Goal: Information Seeking & Learning: Learn about a topic

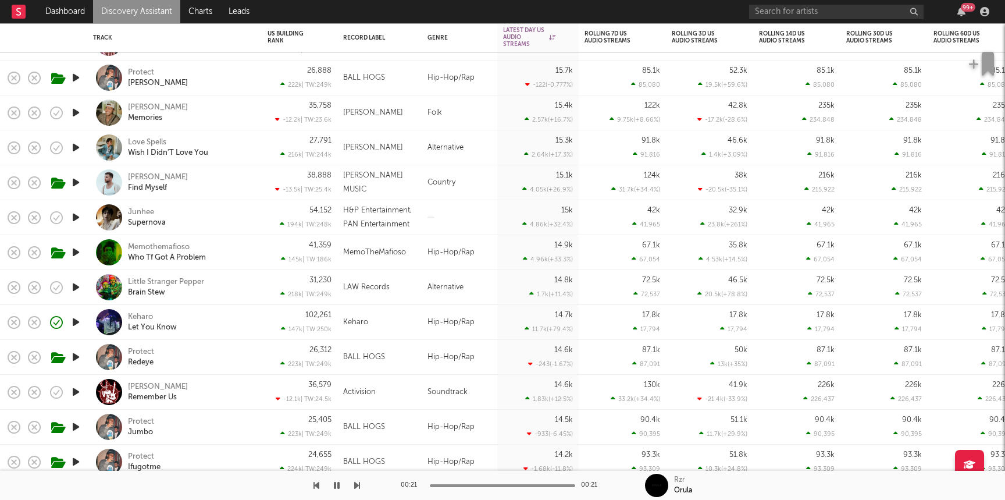
click at [73, 149] on icon "button" at bounding box center [76, 147] width 12 height 15
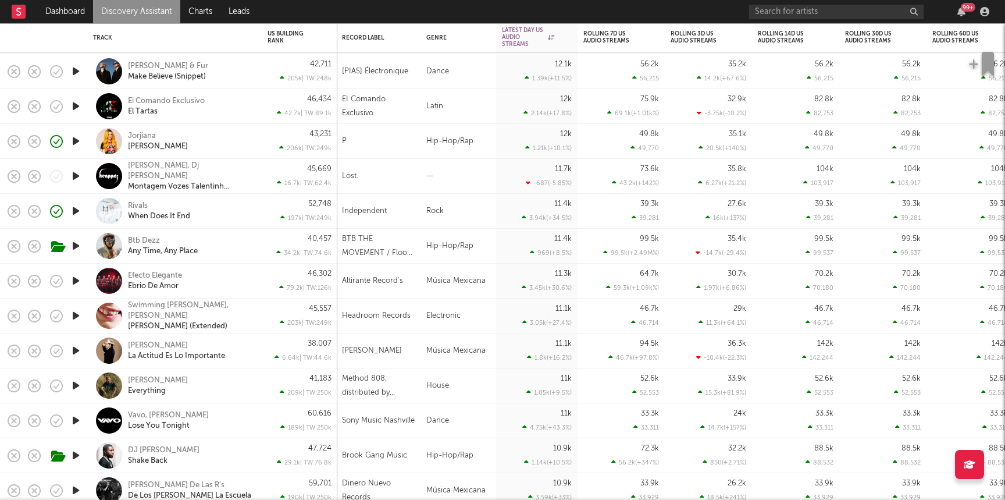
click at [73, 247] on icon "button" at bounding box center [76, 245] width 12 height 15
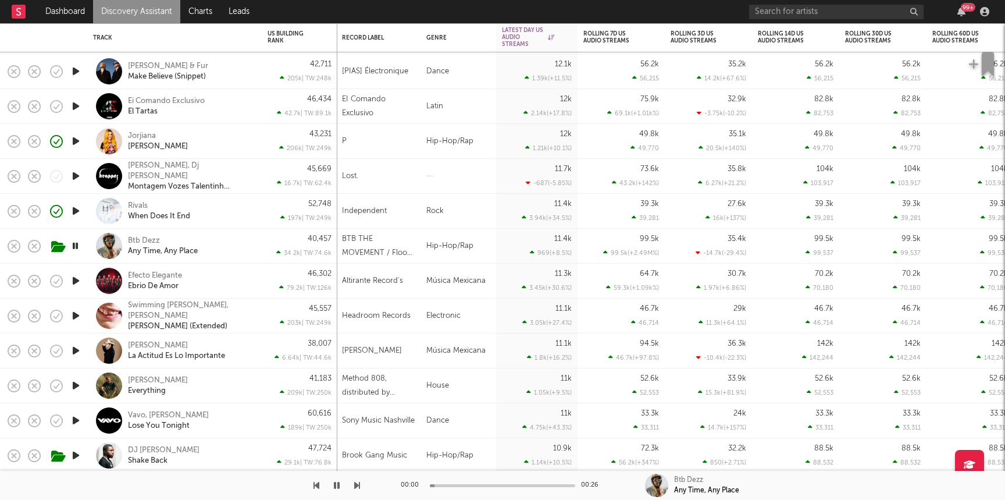
click at [239, 234] on div "Btb Dezz Any Time, Any Place" at bounding box center [174, 246] width 163 height 34
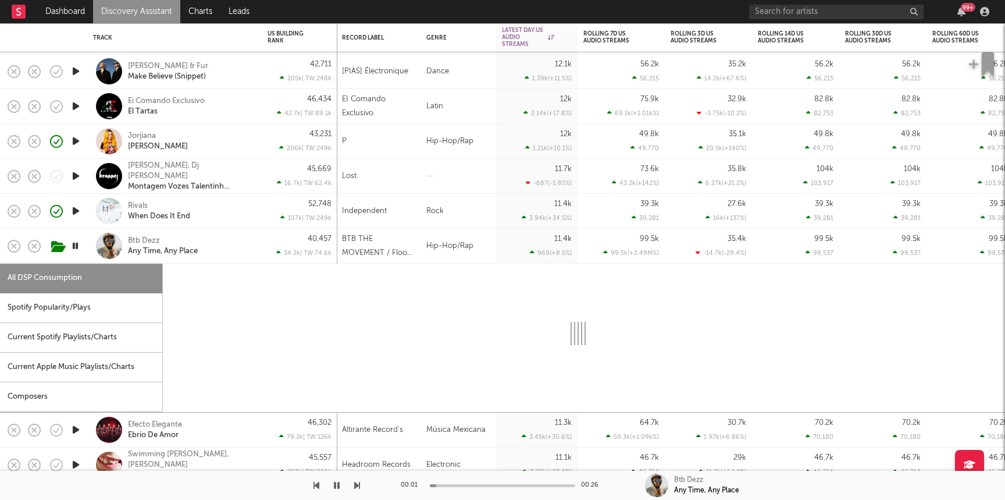
select select "1w"
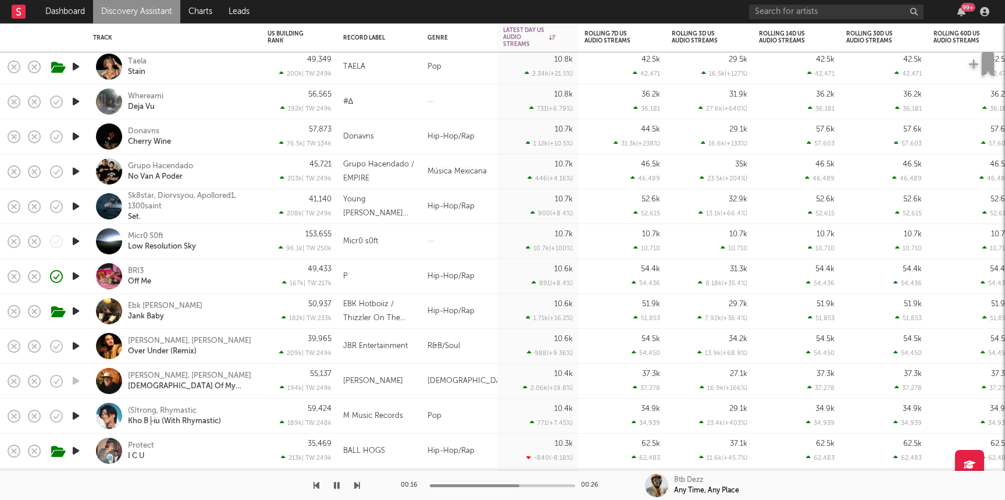
click at [208, 63] on div "Taela Stain" at bounding box center [190, 66] width 125 height 21
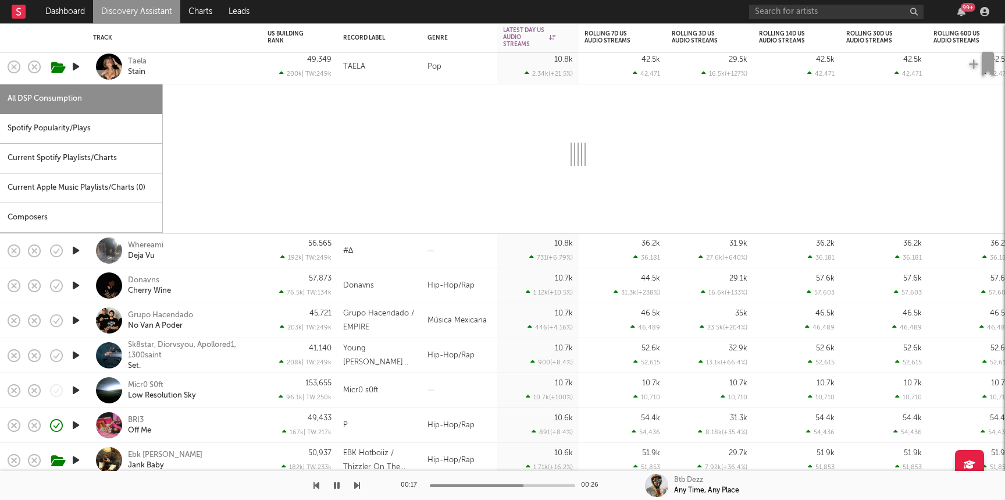
select select "1w"
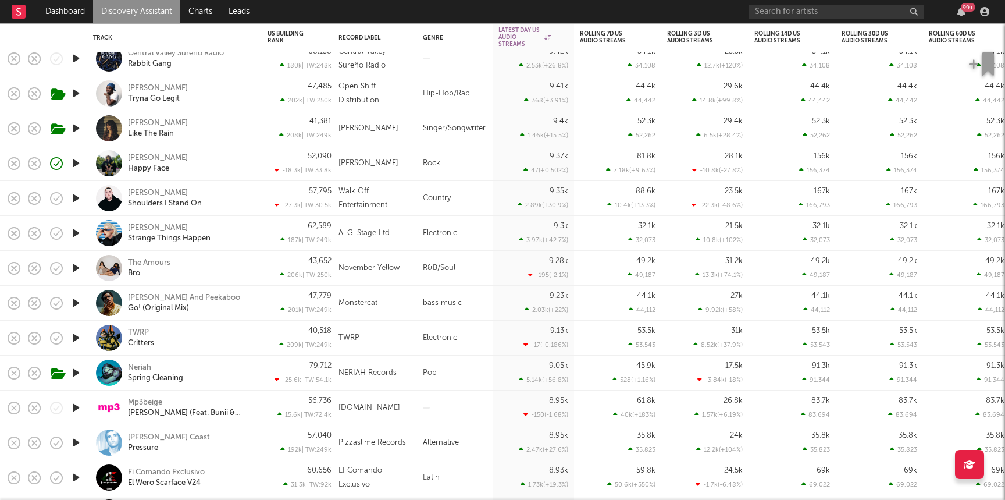
click at [159, 13] on link "Discovery Assistant" at bounding box center [136, 11] width 87 height 23
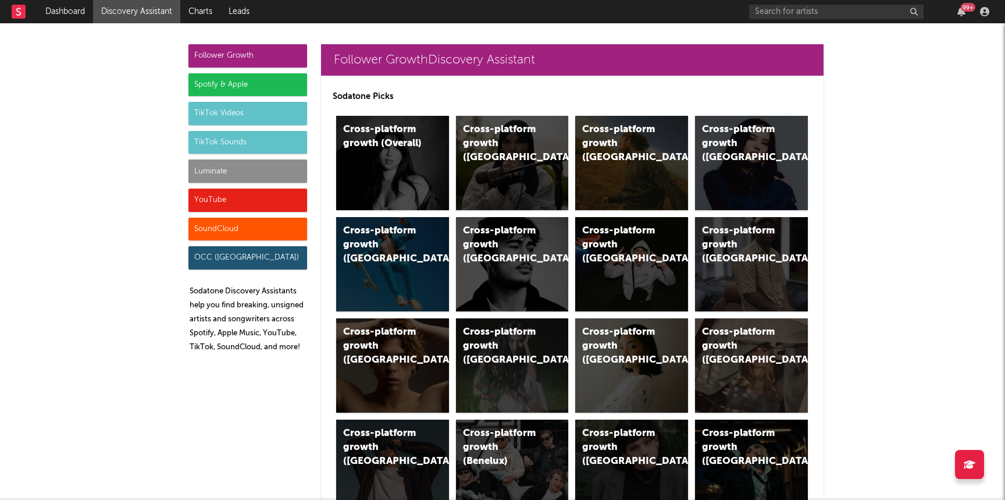
click at [229, 230] on div "SoundCloud" at bounding box center [247, 228] width 119 height 23
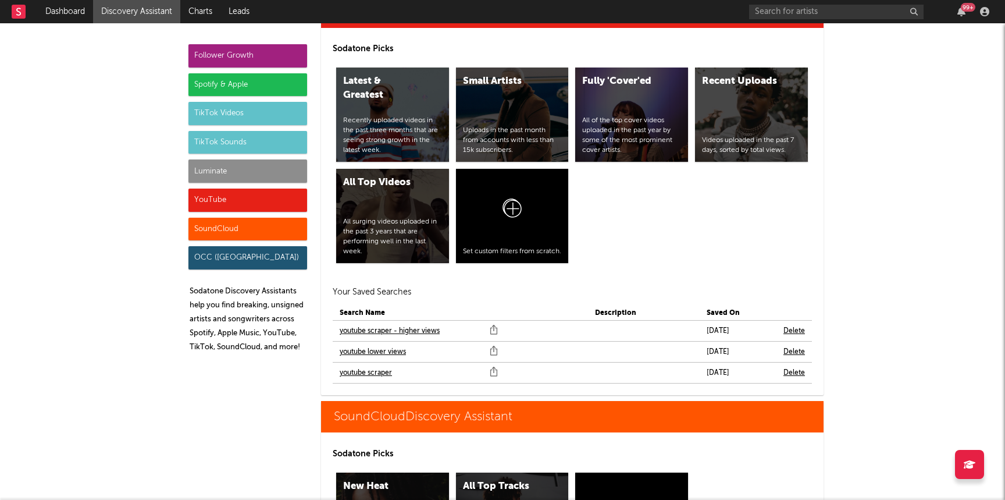
scroll to position [7026, 0]
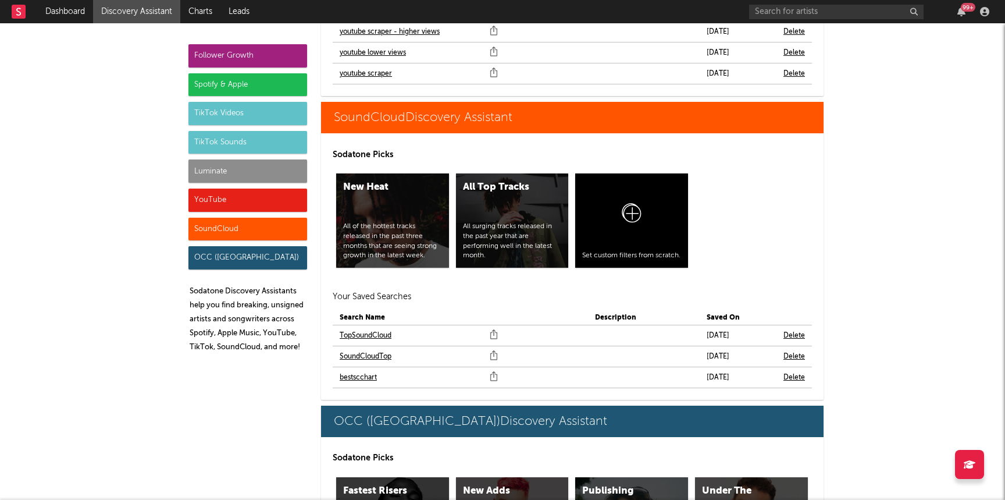
click at [369, 370] on link "bestscchart" at bounding box center [358, 377] width 37 height 14
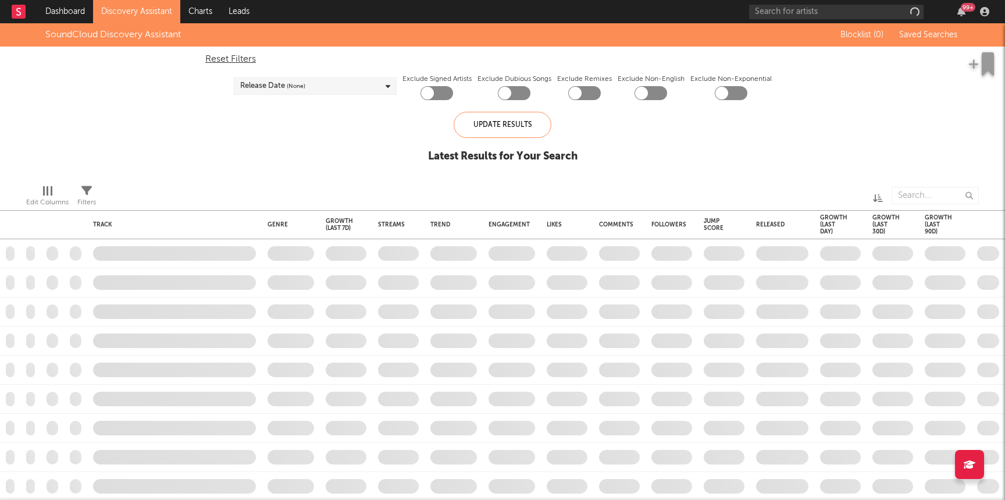
checkbox input "true"
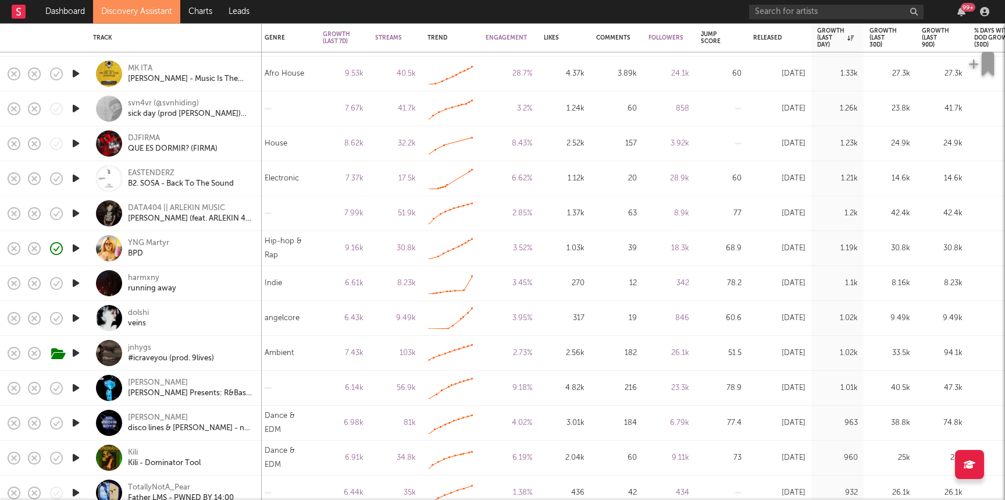
click at [79, 317] on icon "button" at bounding box center [76, 318] width 12 height 15
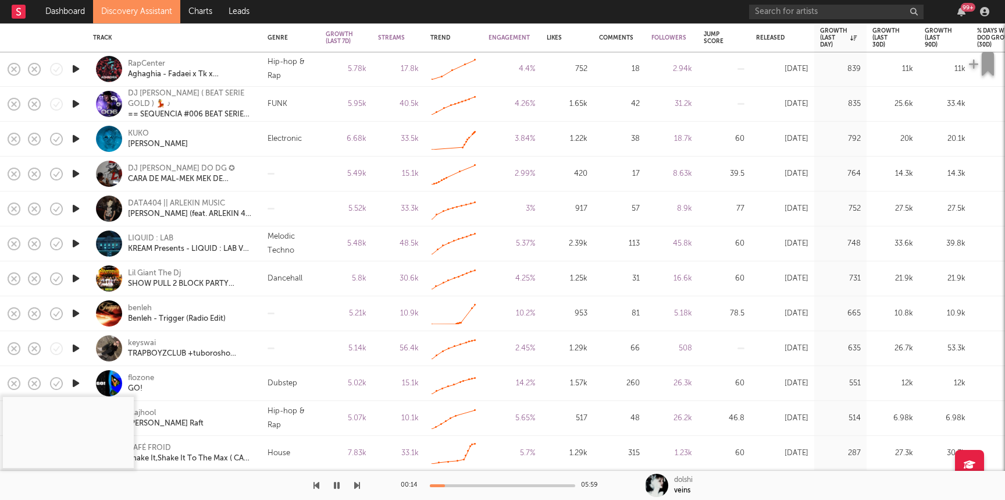
click at [151, 6] on link "Discovery Assistant" at bounding box center [136, 11] width 87 height 23
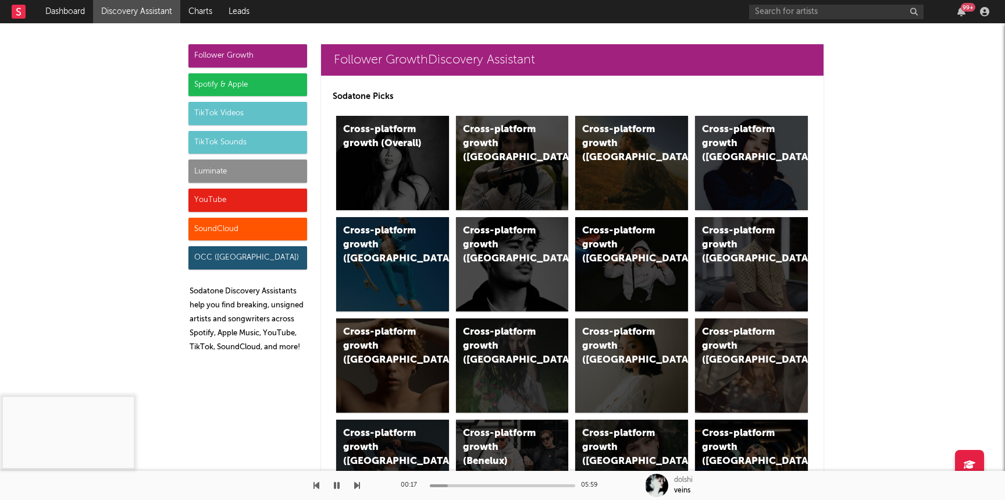
click at [232, 205] on div "YouTube" at bounding box center [247, 199] width 119 height 23
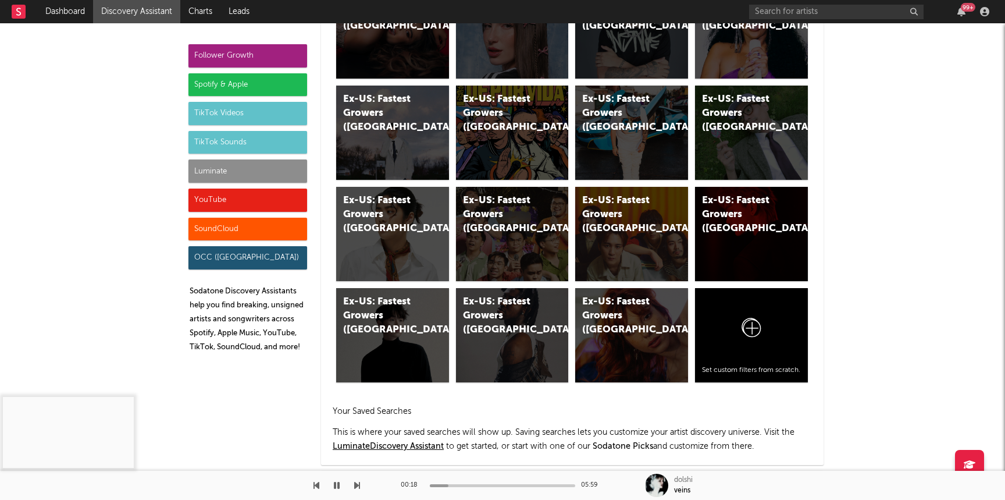
scroll to position [6621, 0]
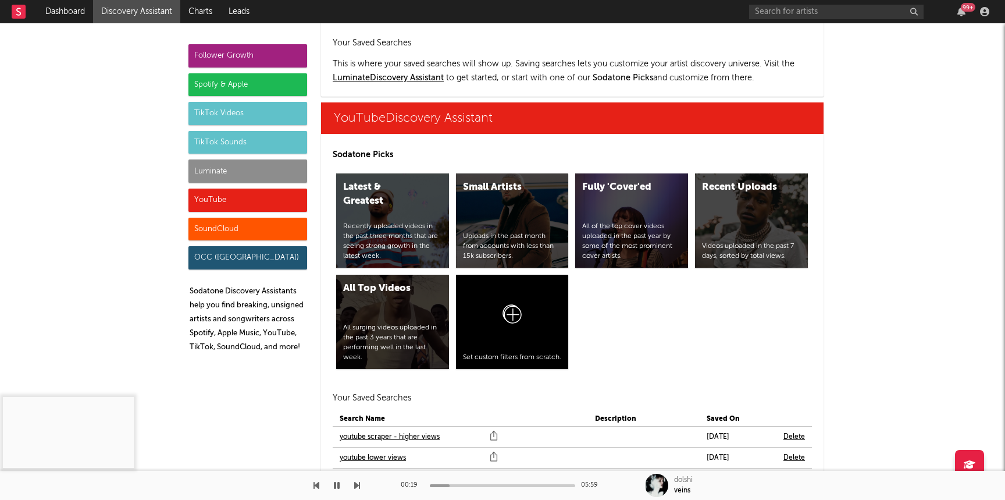
click at [358, 472] on link "youtube scraper" at bounding box center [366, 479] width 52 height 14
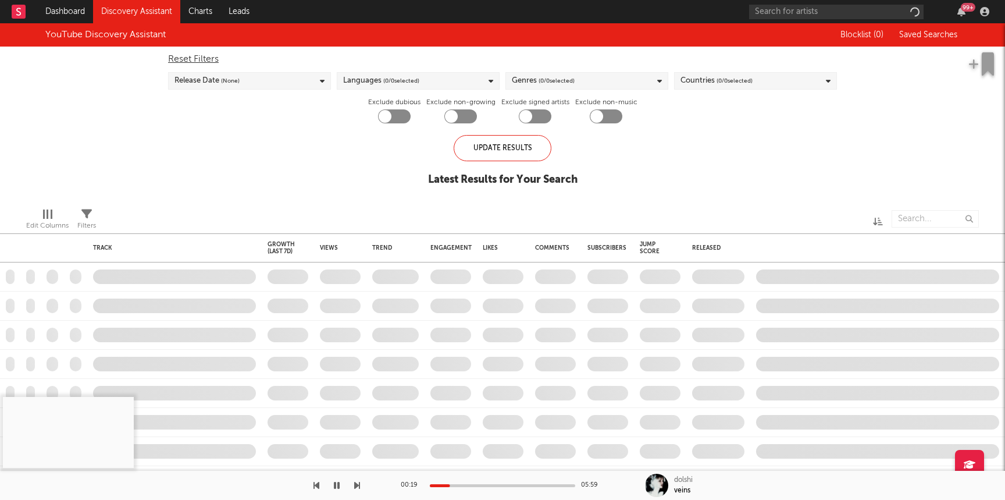
checkbox input "true"
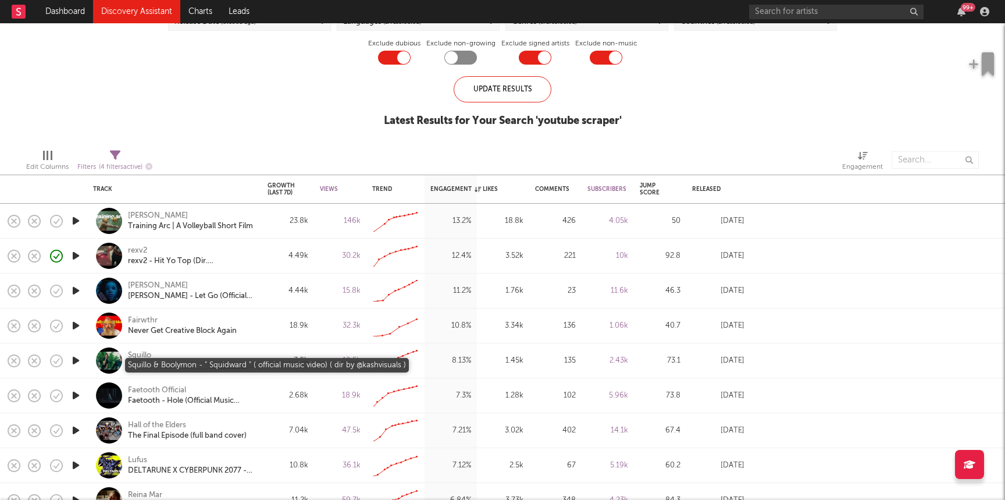
click at [159, 369] on div "Squillo & Boolymon - " Squidward " ( official music video) ( dir by @kashvisual…" at bounding box center [190, 366] width 125 height 10
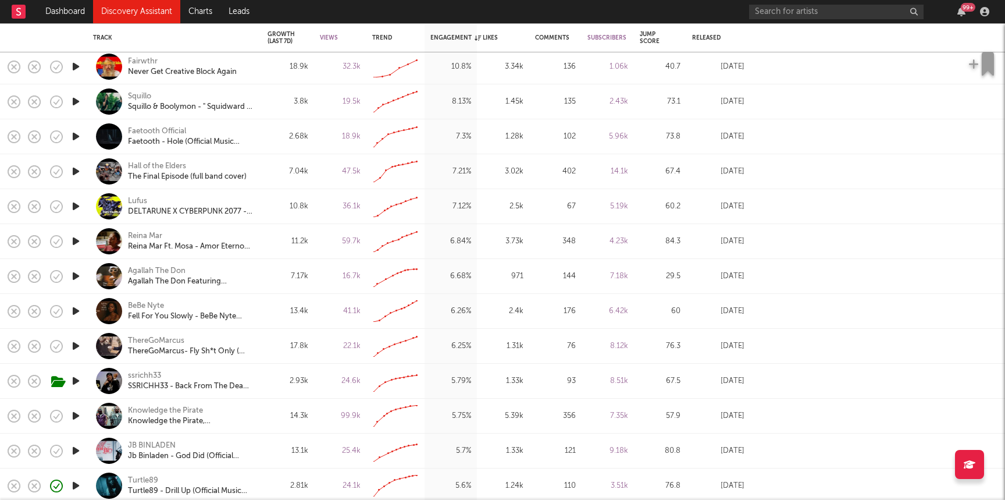
click at [77, 310] on icon "button" at bounding box center [76, 311] width 12 height 15
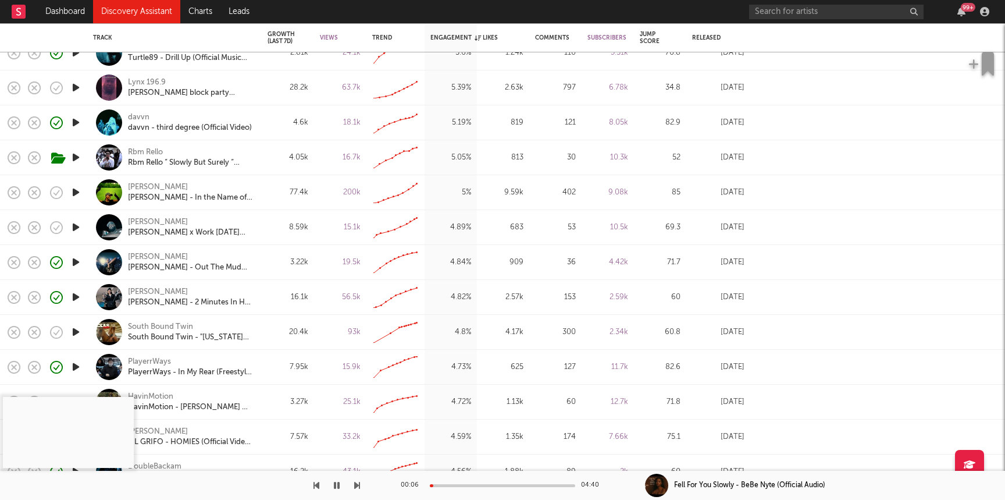
click at [74, 159] on icon "button" at bounding box center [76, 157] width 12 height 15
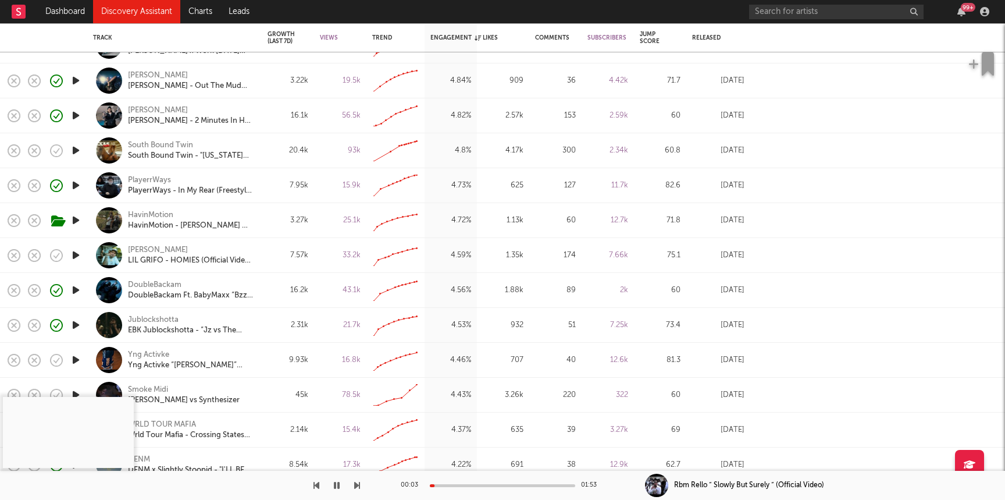
click at [483, 484] on div at bounding box center [502, 485] width 145 height 3
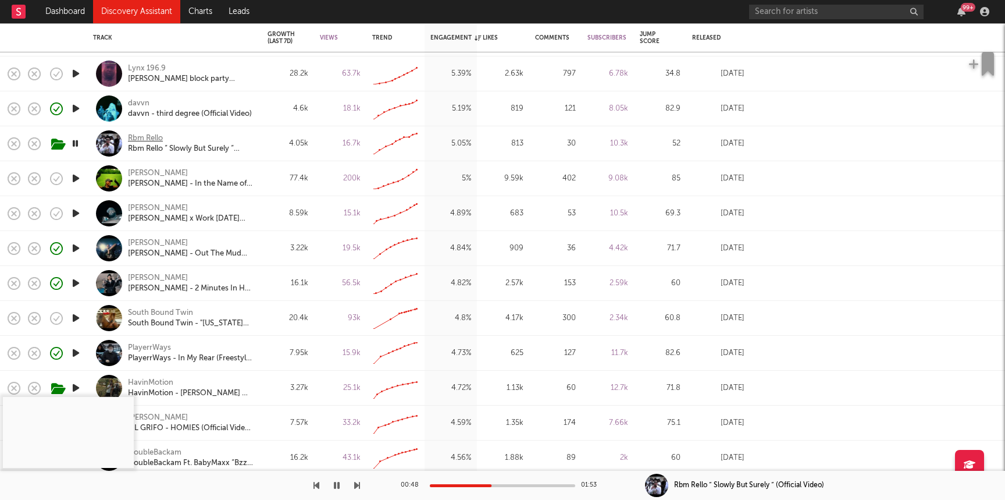
click at [147, 134] on div "Rbm Rello" at bounding box center [145, 138] width 35 height 10
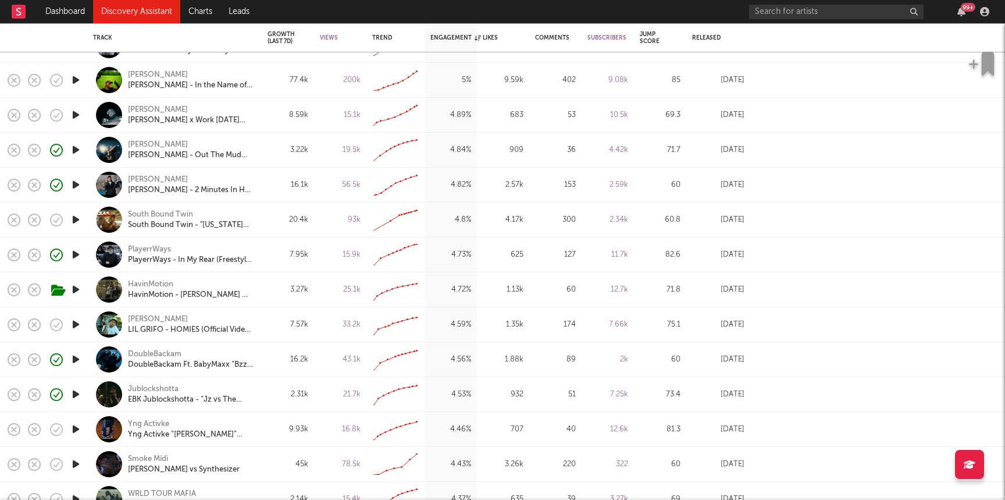
click at [76, 148] on icon "button" at bounding box center [76, 149] width 12 height 15
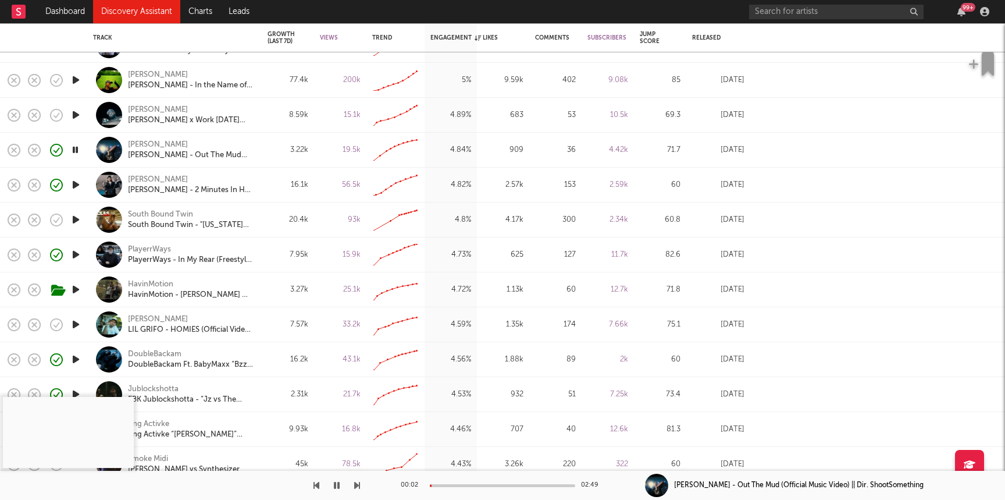
click at [466, 484] on div at bounding box center [502, 485] width 145 height 3
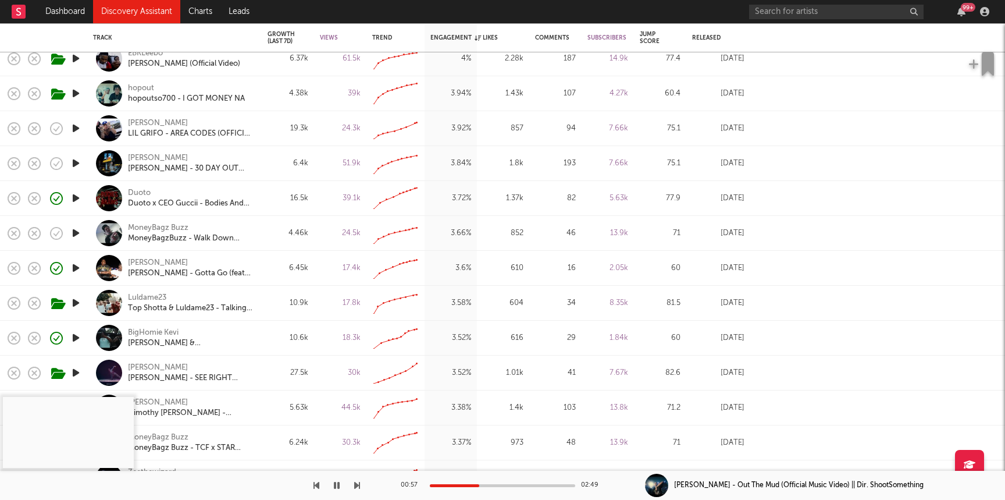
click at [78, 264] on icon "button" at bounding box center [76, 268] width 12 height 15
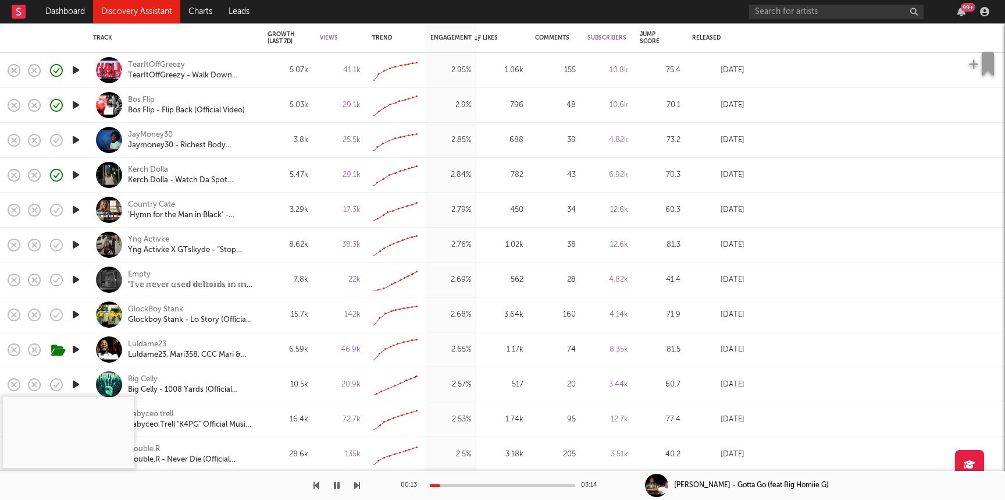
click at [77, 141] on icon "button" at bounding box center [76, 140] width 12 height 15
click at [473, 485] on div at bounding box center [502, 485] width 145 height 3
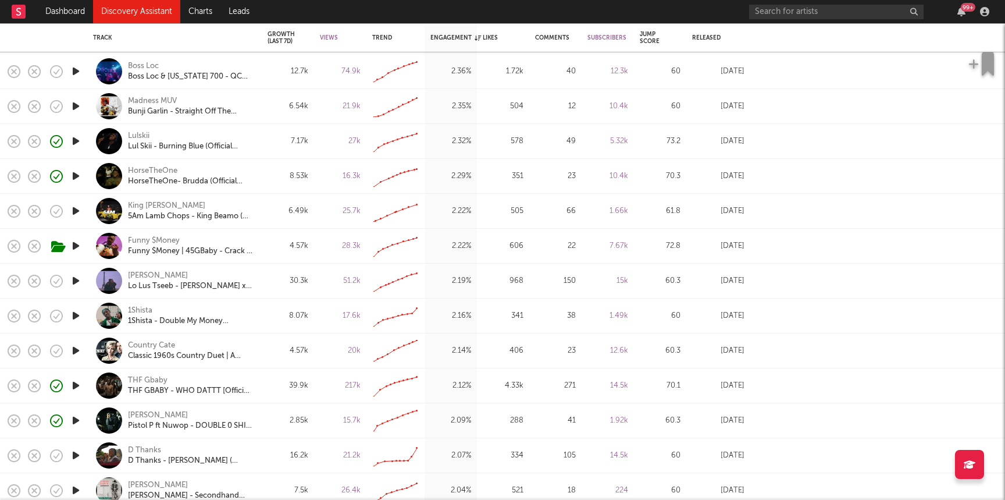
click at [74, 212] on icon "button" at bounding box center [76, 211] width 12 height 15
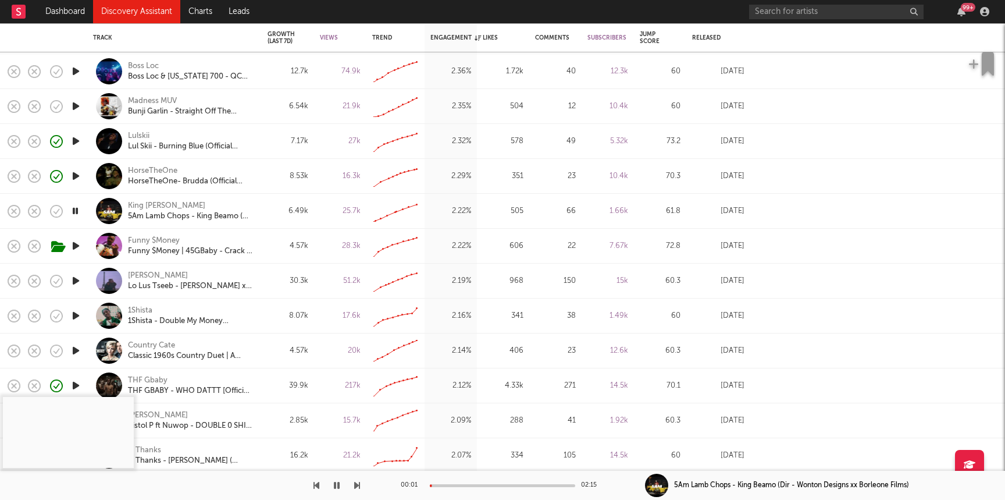
click at [477, 483] on div "00:01 02:15" at bounding box center [503, 484] width 204 height 29
click at [477, 484] on div at bounding box center [502, 485] width 145 height 3
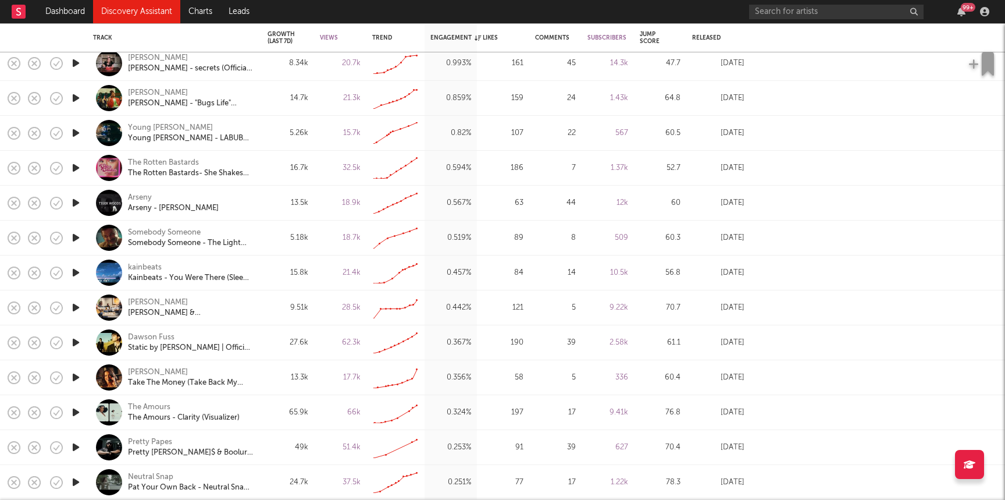
click at [73, 203] on icon "button" at bounding box center [76, 202] width 12 height 15
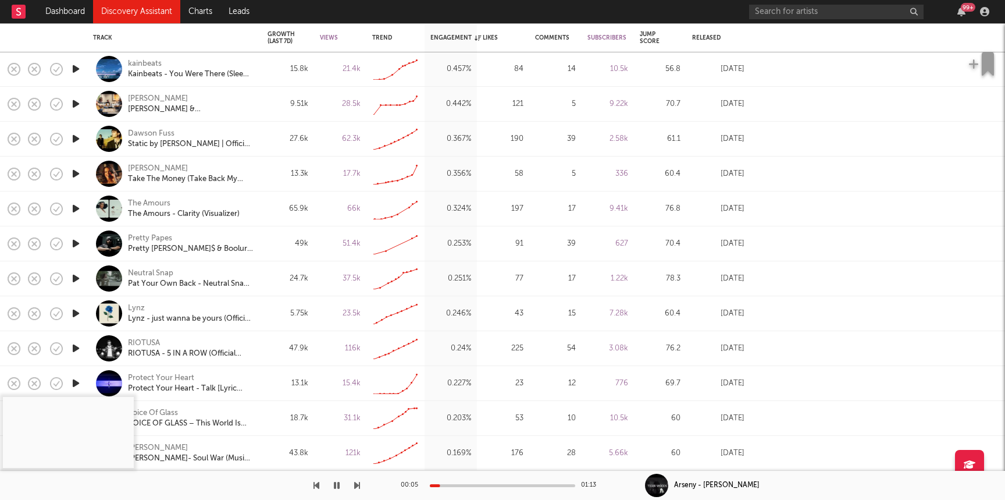
click at [140, 6] on link "Discovery Assistant" at bounding box center [136, 11] width 87 height 23
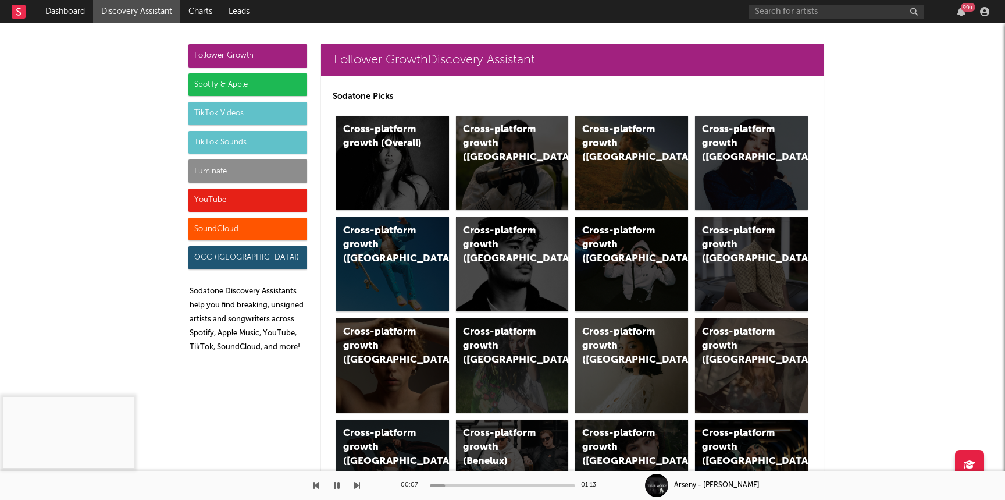
click at [236, 198] on div "YouTube" at bounding box center [247, 199] width 119 height 23
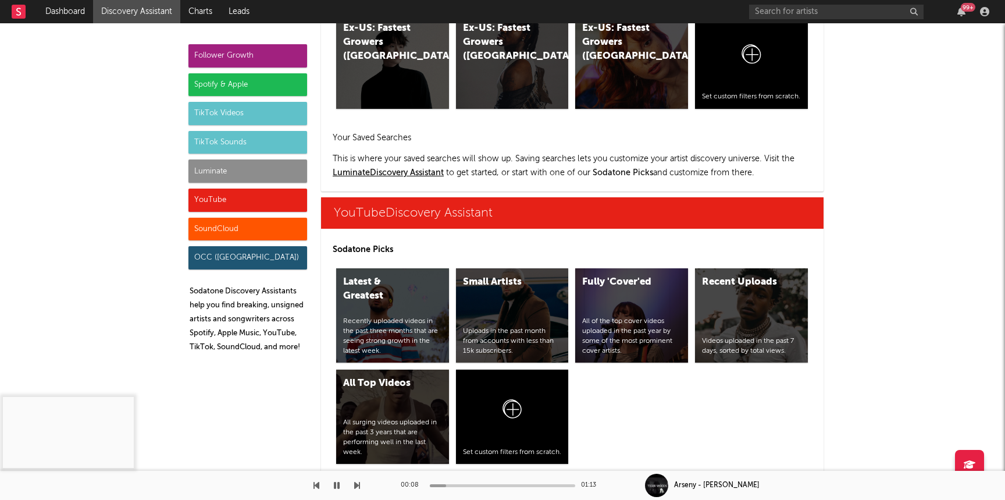
scroll to position [6621, 0]
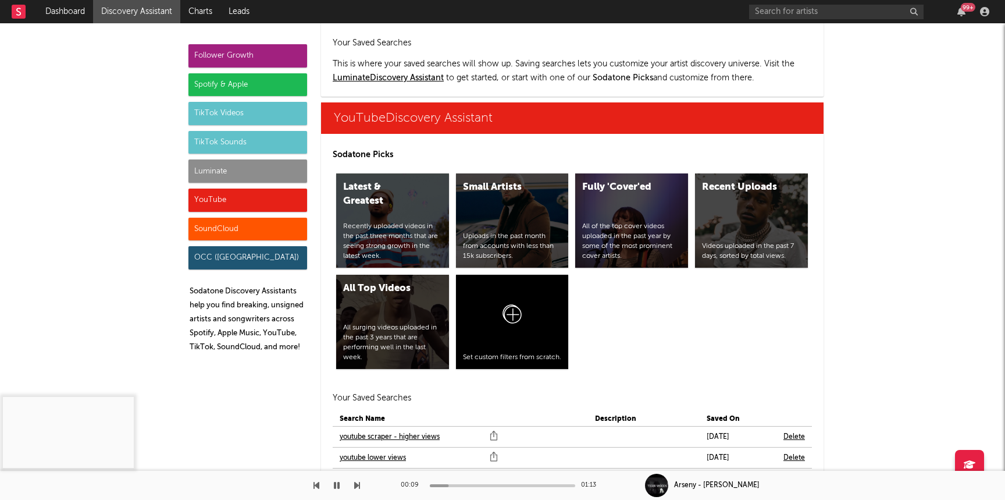
click at [226, 173] on div "Luminate" at bounding box center [247, 170] width 119 height 23
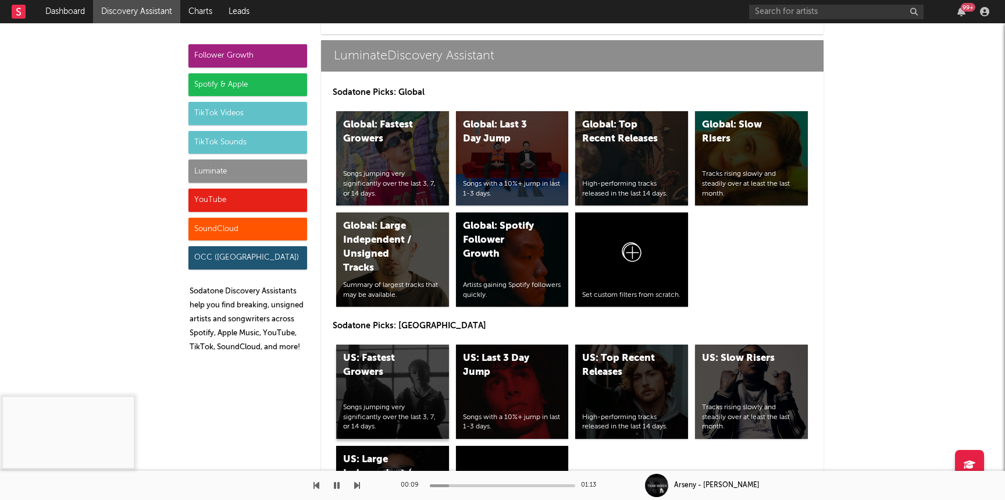
scroll to position [5162, 0]
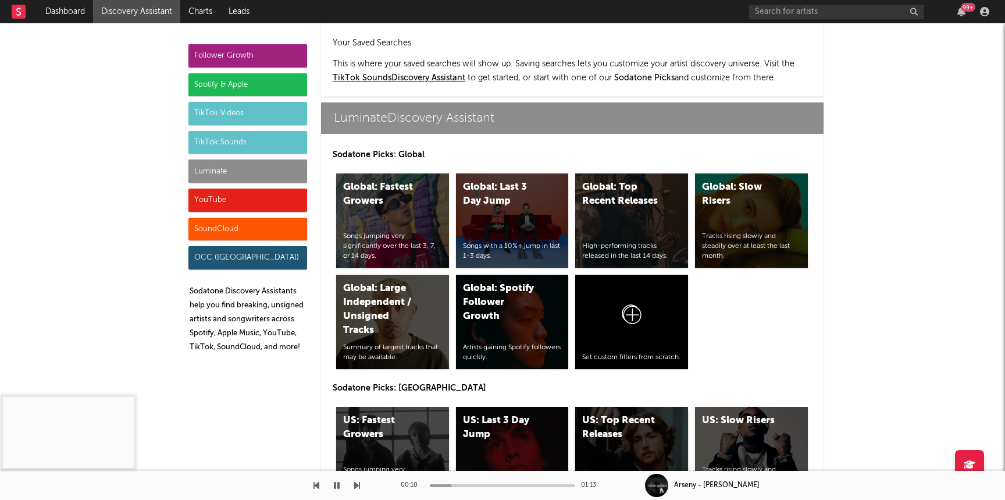
click at [609, 406] on div "US: Top Recent Releases High-performing tracks released in the last 14 days." at bounding box center [631, 453] width 113 height 94
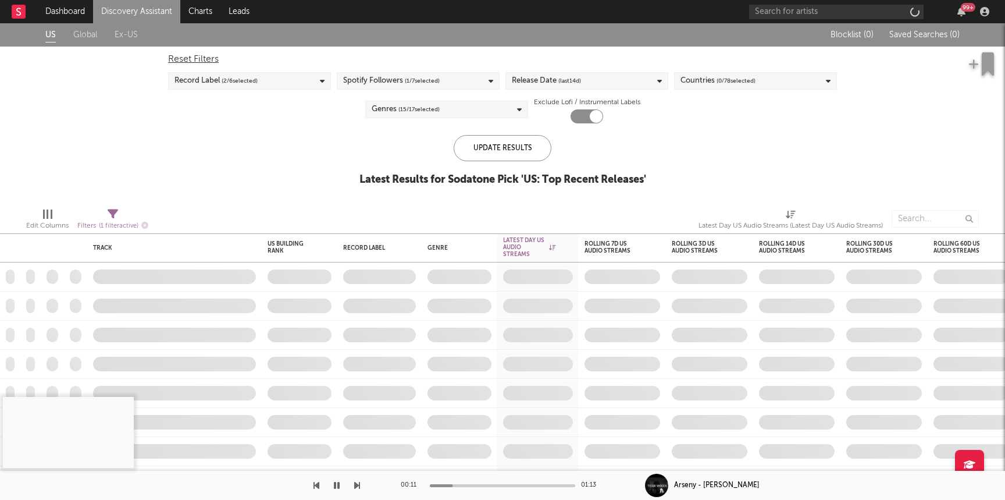
checkbox input "true"
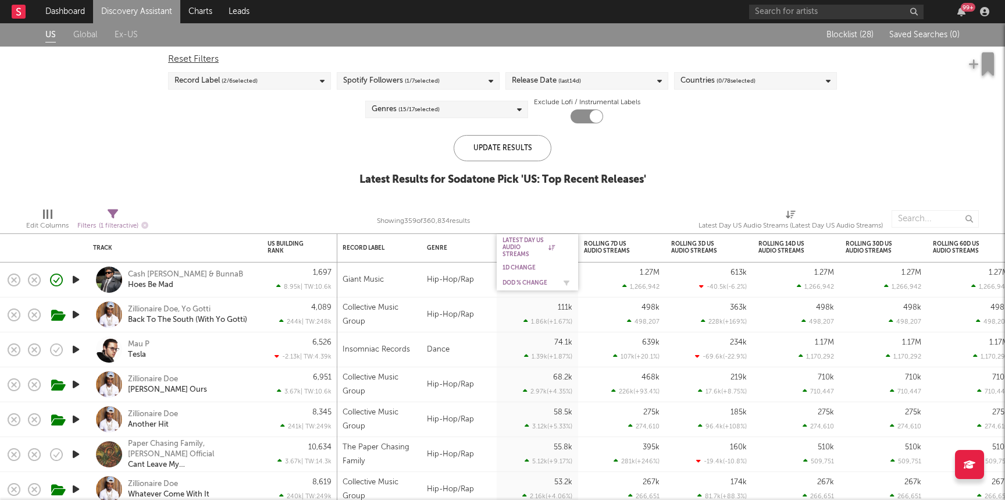
click at [516, 277] on div "DoD % Change" at bounding box center [537, 283] width 70 height 12
click at [516, 280] on div "DoD % Change" at bounding box center [528, 282] width 52 height 7
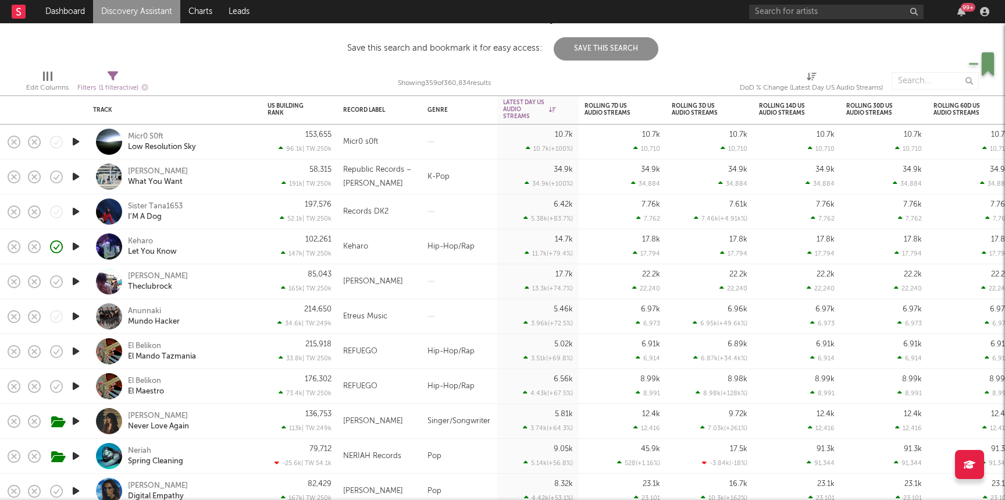
click at [73, 213] on icon "button" at bounding box center [76, 211] width 12 height 15
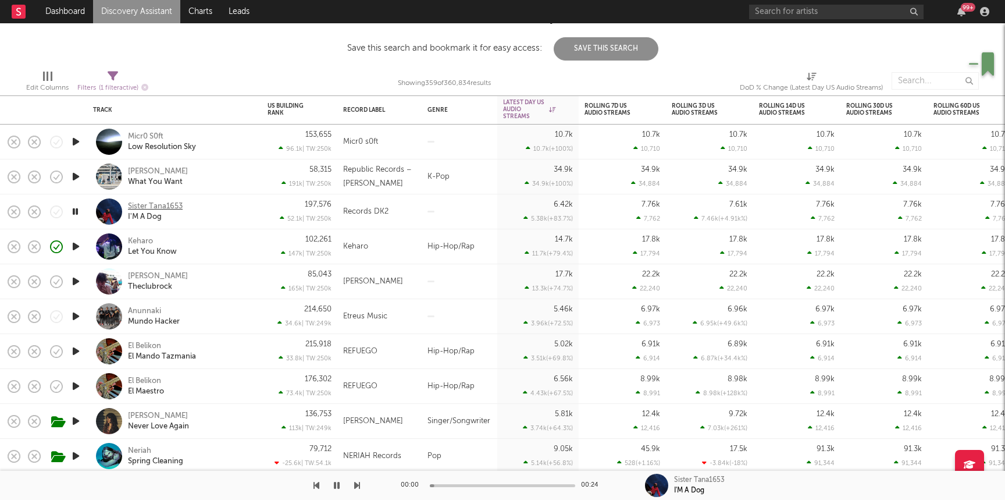
click at [168, 206] on div "Sister Tana1653" at bounding box center [155, 206] width 55 height 10
click at [152, 206] on div "Sister Tana1653" at bounding box center [155, 206] width 55 height 10
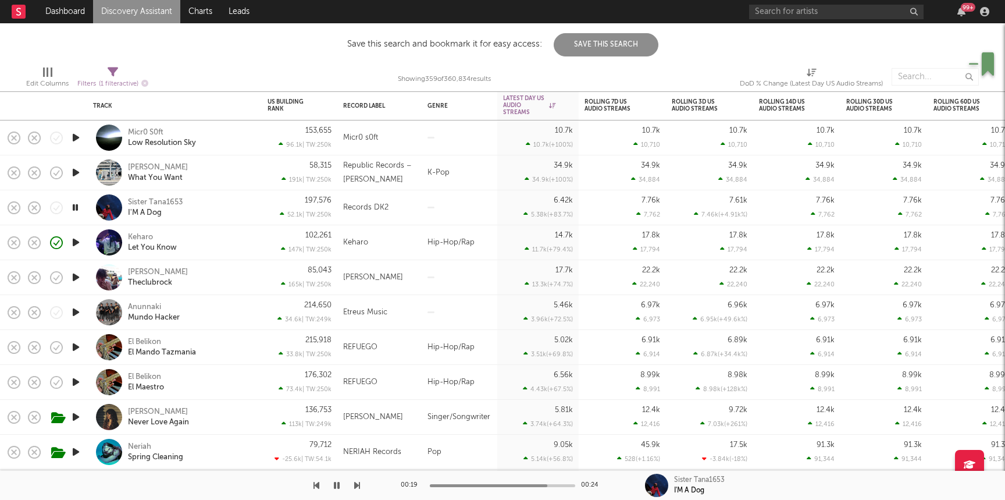
click at [74, 280] on icon "button" at bounding box center [76, 277] width 12 height 15
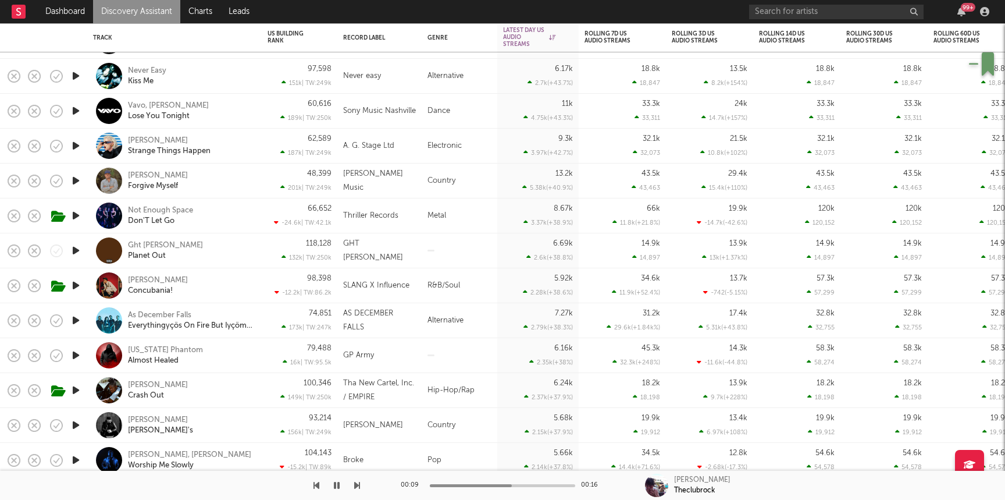
click at [73, 255] on icon "button" at bounding box center [76, 250] width 12 height 15
click at [130, 245] on div "Ght Ronny" at bounding box center [165, 245] width 75 height 10
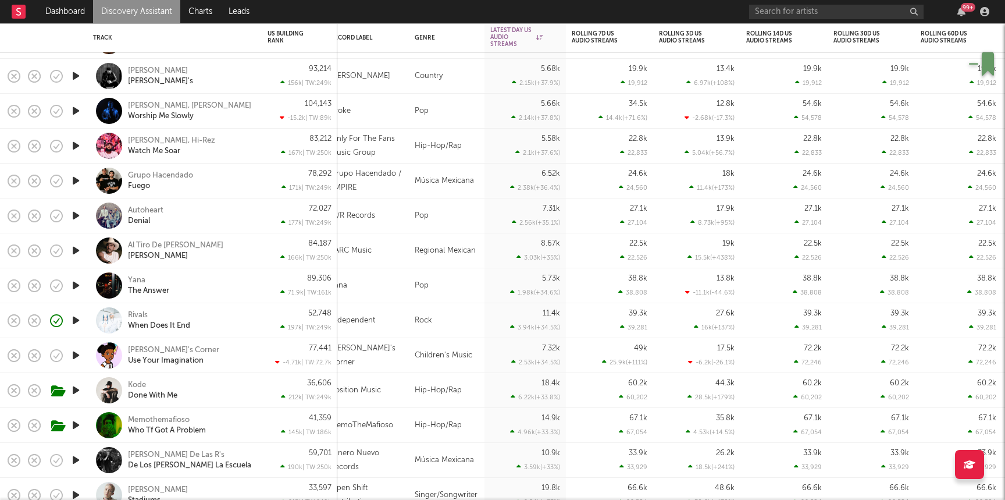
click at [77, 315] on icon "button" at bounding box center [76, 320] width 12 height 15
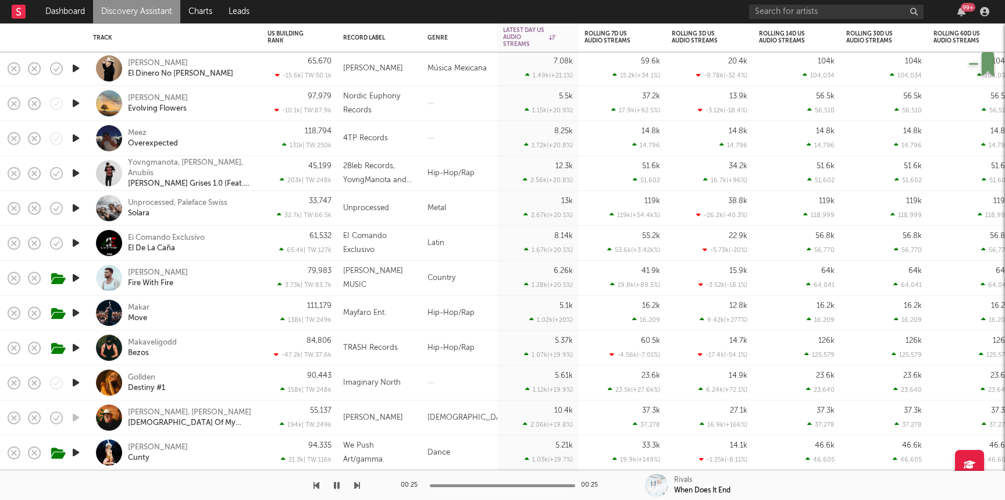
click at [75, 136] on icon "button" at bounding box center [76, 138] width 12 height 15
click at [194, 146] on div "Meez Overexpected" at bounding box center [190, 138] width 125 height 21
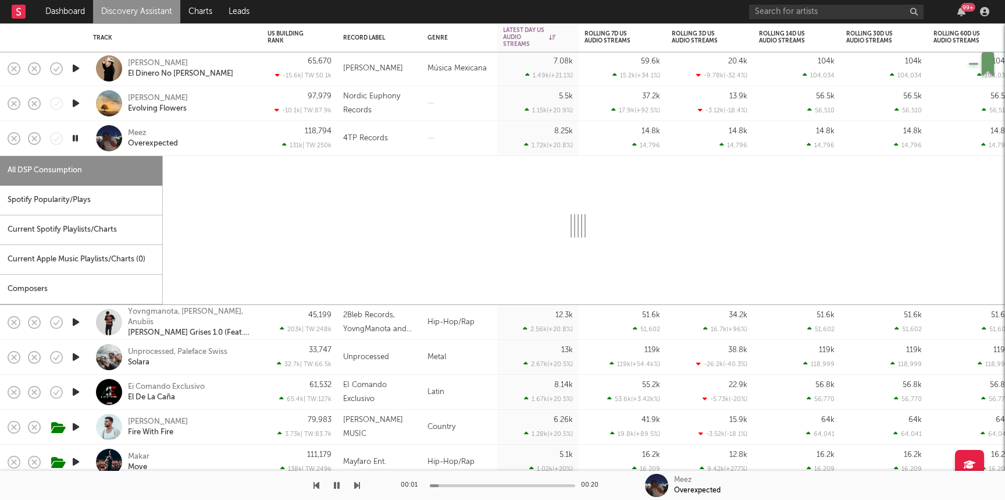
select select "1w"
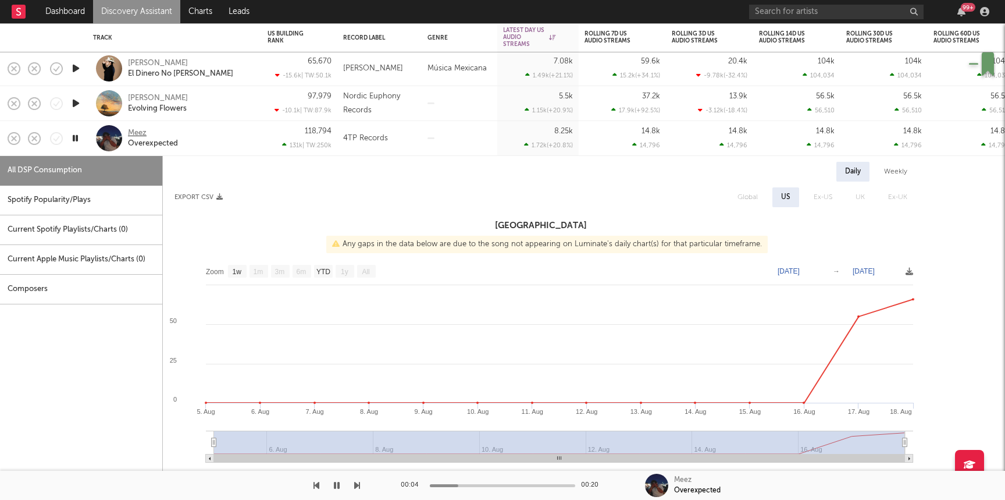
click at [135, 133] on div "Meez" at bounding box center [137, 133] width 19 height 10
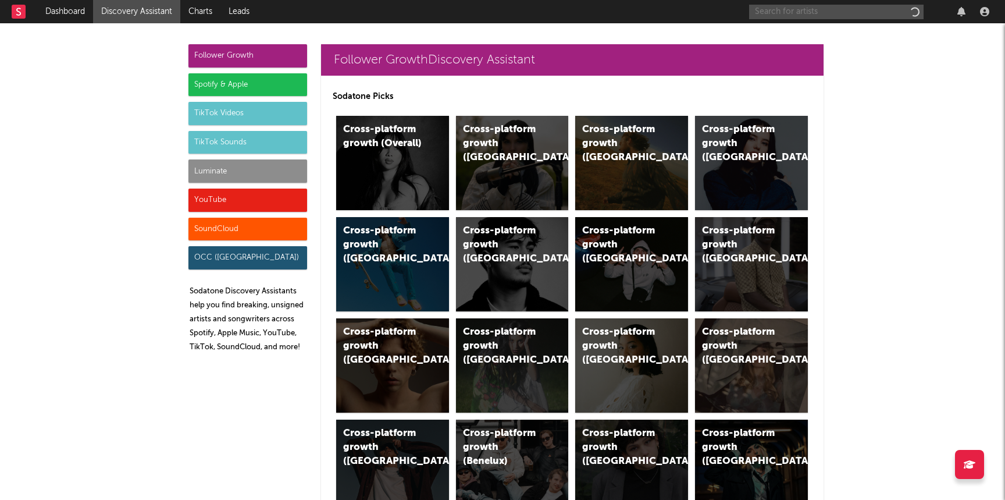
click at [823, 9] on input "text" at bounding box center [836, 12] width 174 height 15
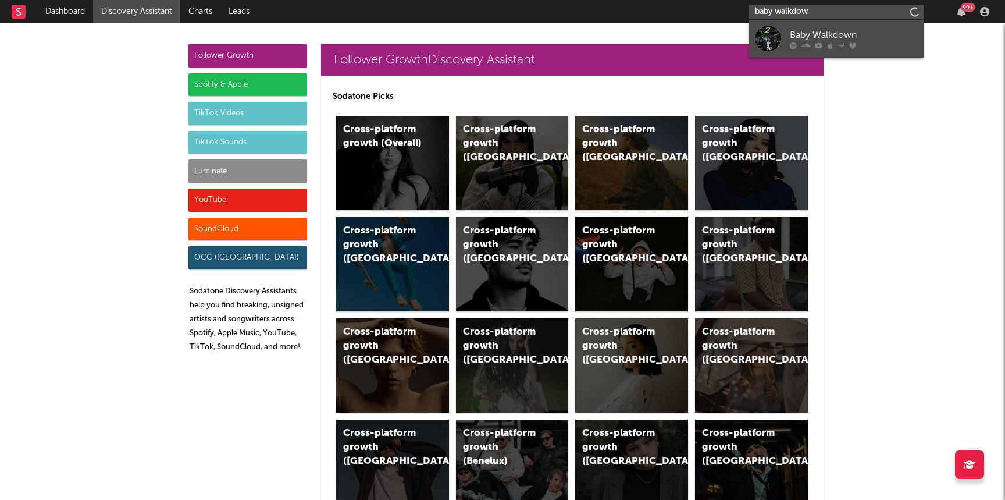
type input "baby walkdow"
click at [809, 32] on div "Baby Walkdown" at bounding box center [854, 35] width 128 height 14
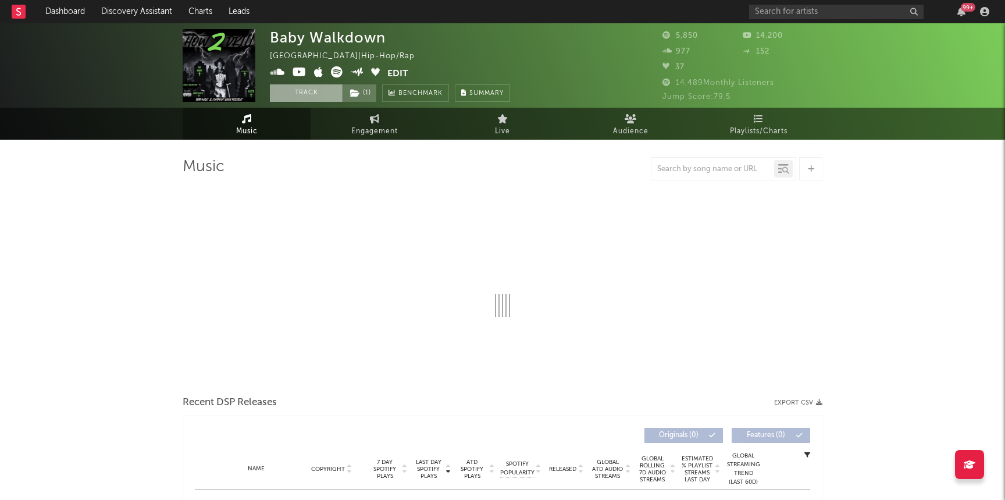
select select "6m"
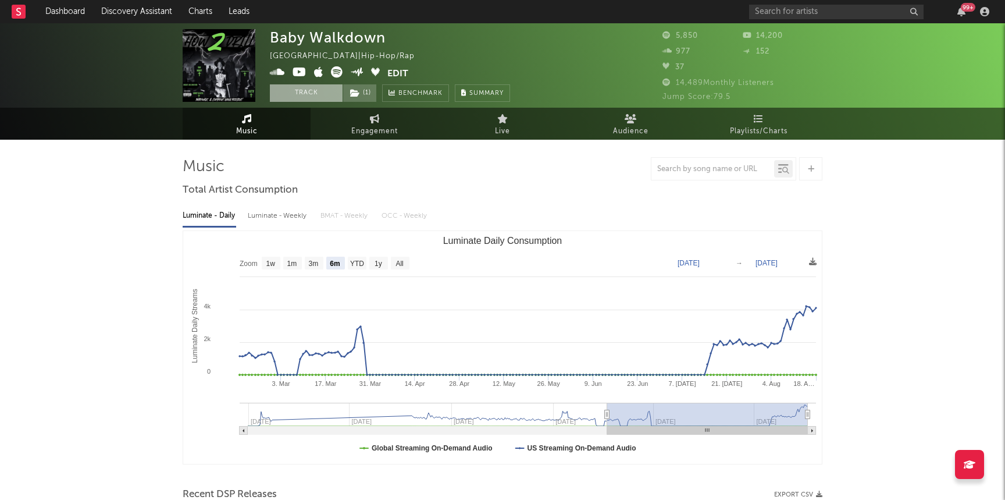
click at [313, 97] on button "Track" at bounding box center [306, 92] width 73 height 17
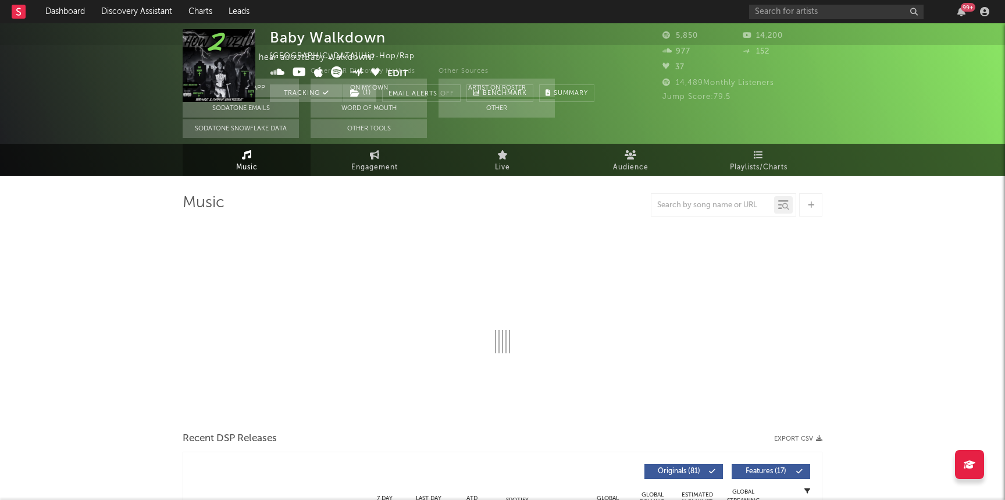
select select "6m"
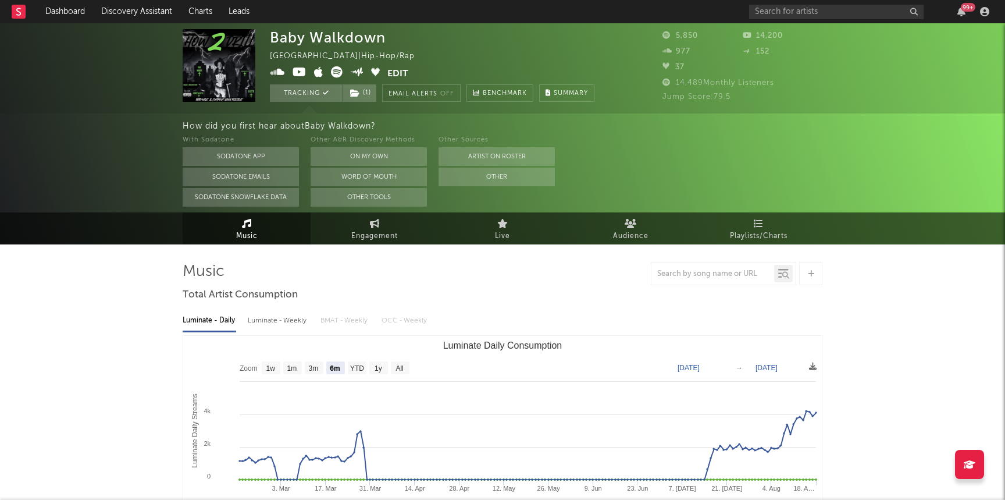
click at [296, 74] on icon at bounding box center [299, 72] width 14 height 12
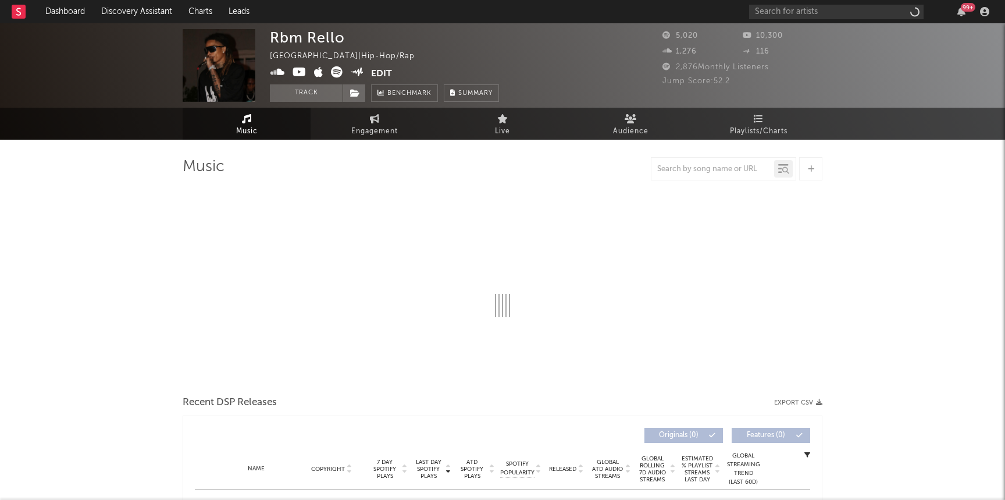
select select "6m"
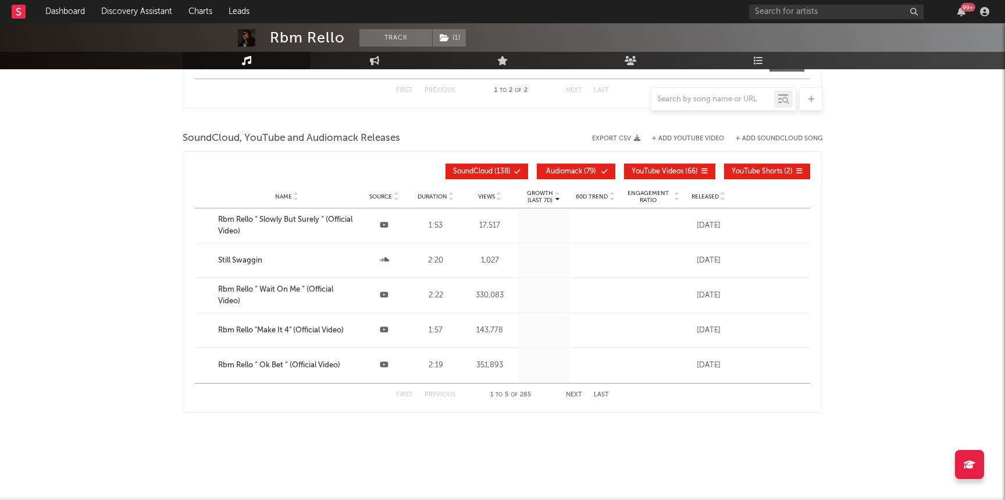
scroll to position [911, 0]
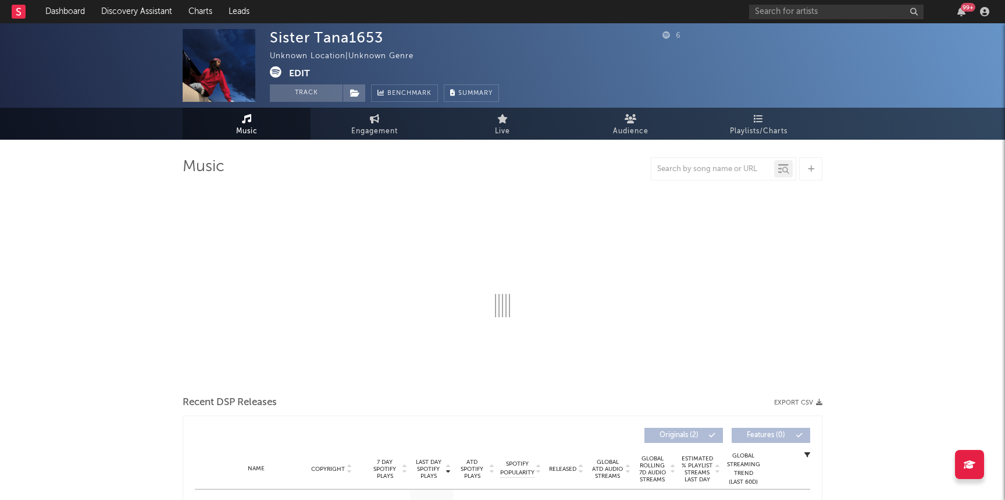
select select "1w"
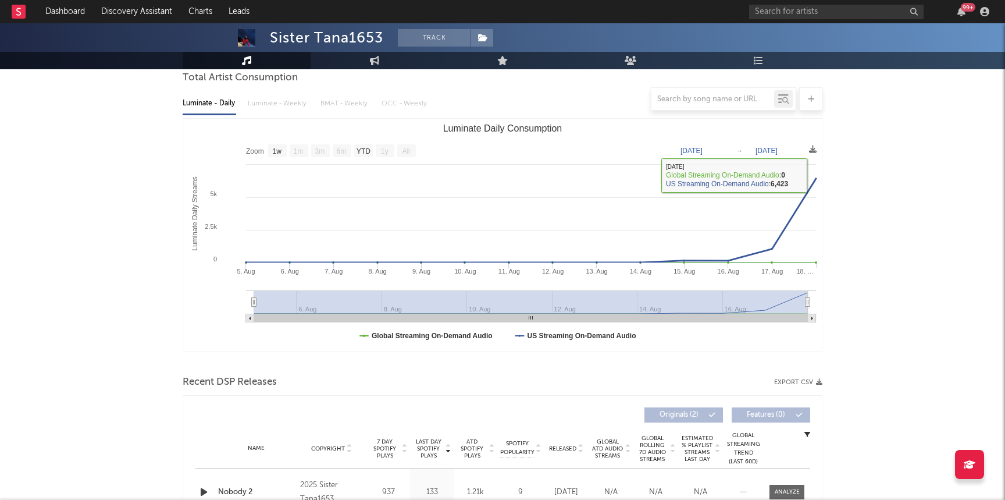
scroll to position [259, 0]
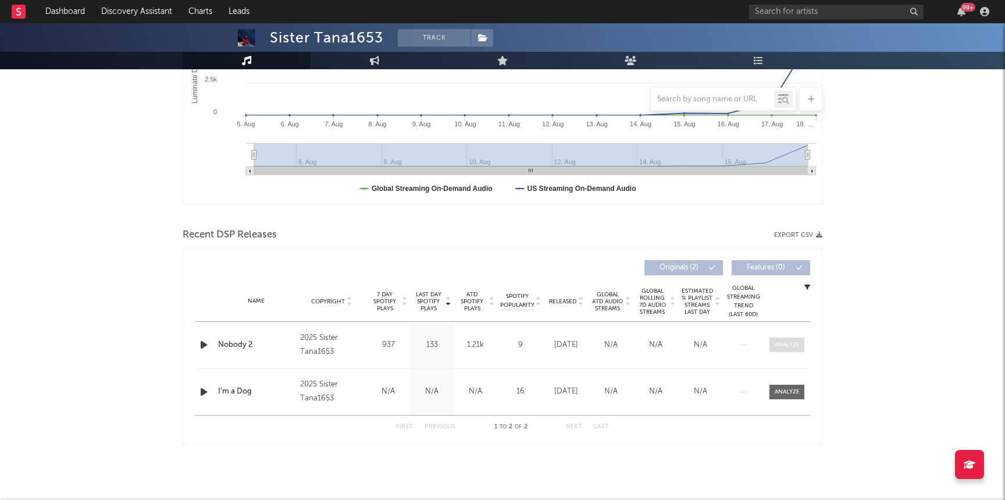
click at [797, 343] on div at bounding box center [787, 344] width 25 height 9
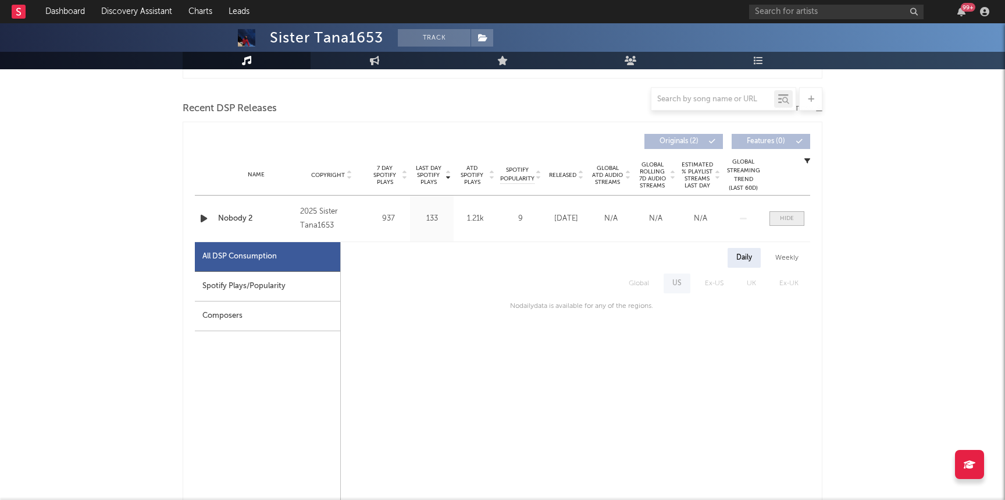
scroll to position [0, 0]
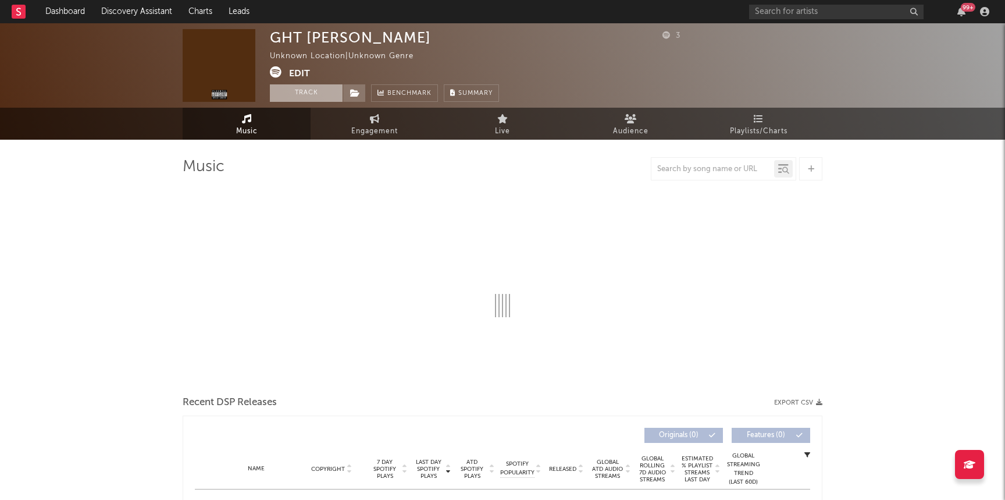
select select "1w"
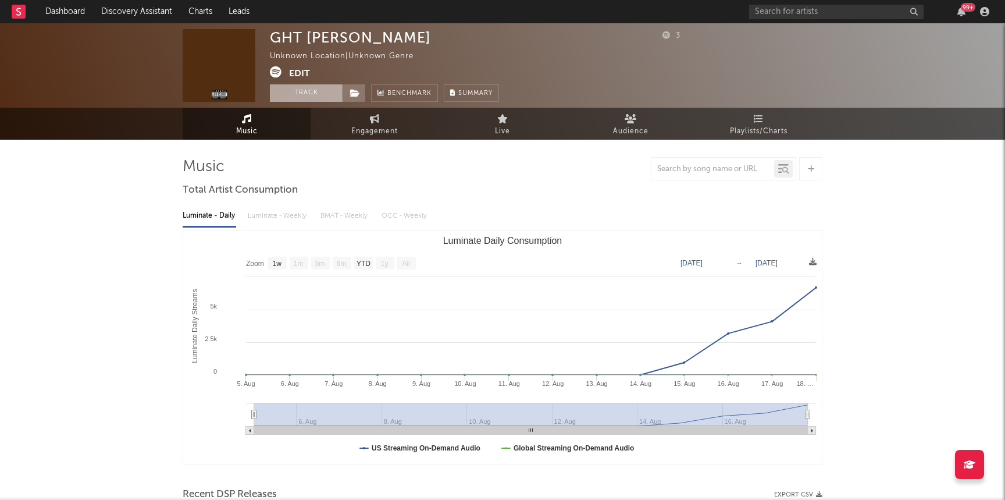
click at [287, 94] on button "Track" at bounding box center [306, 92] width 73 height 17
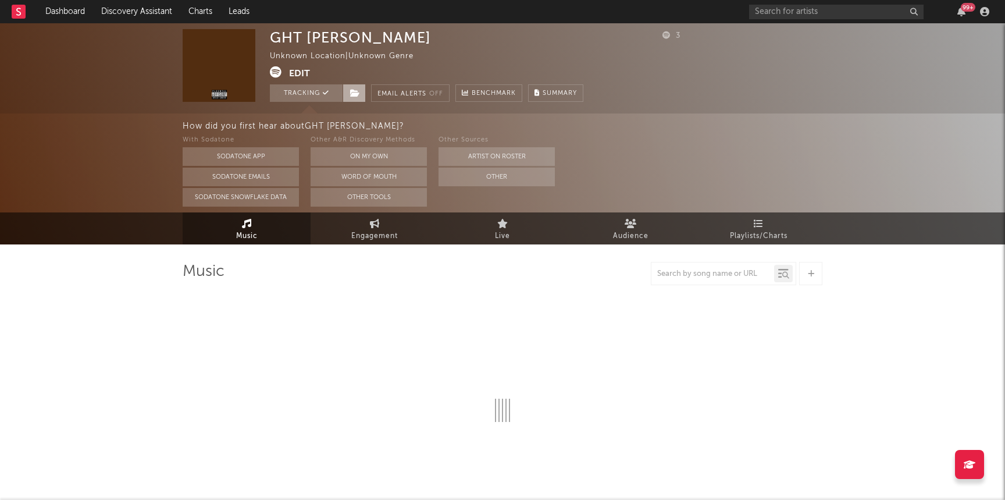
click at [362, 93] on span at bounding box center [354, 92] width 23 height 17
select select "1w"
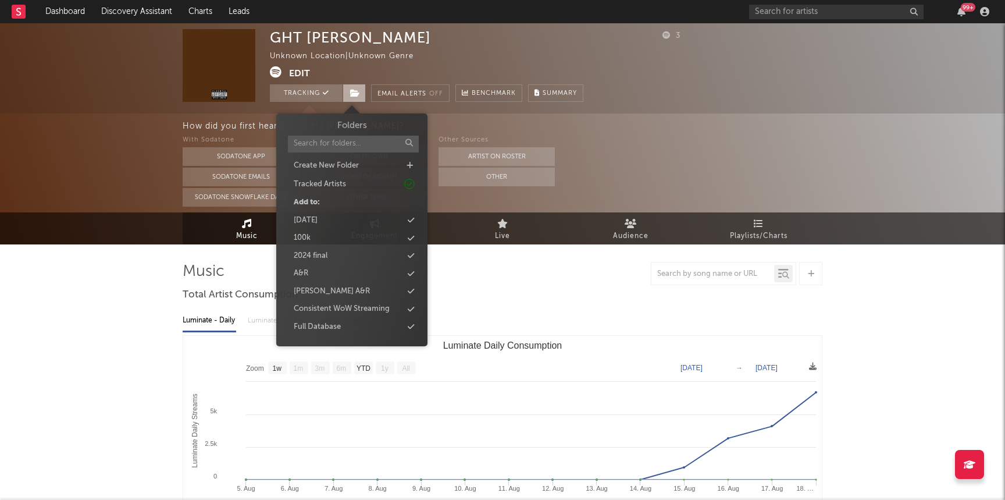
click at [362, 93] on span at bounding box center [354, 92] width 23 height 17
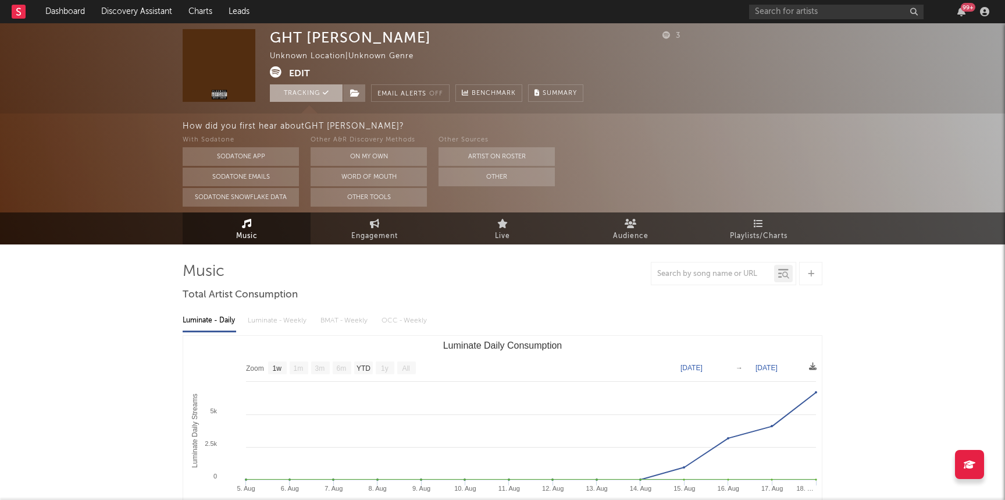
click at [309, 97] on button "Tracking" at bounding box center [306, 92] width 73 height 17
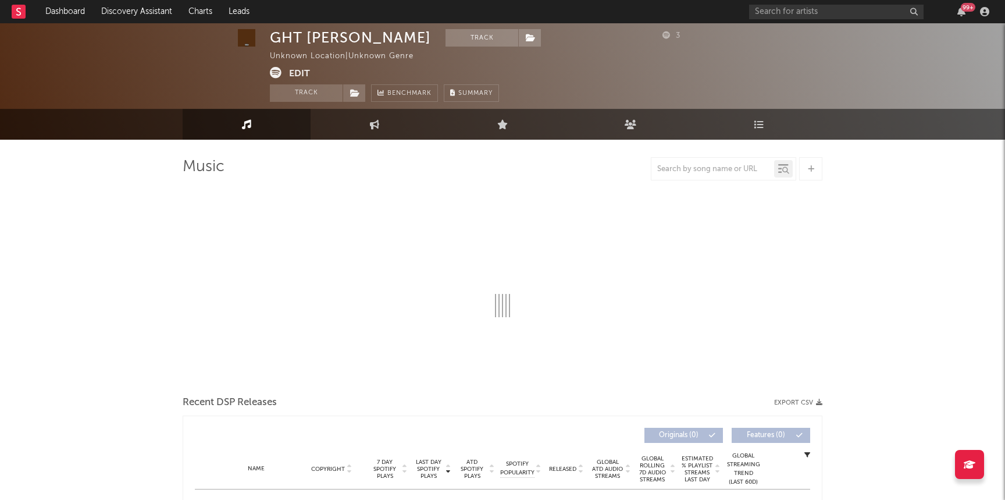
scroll to position [148, 0]
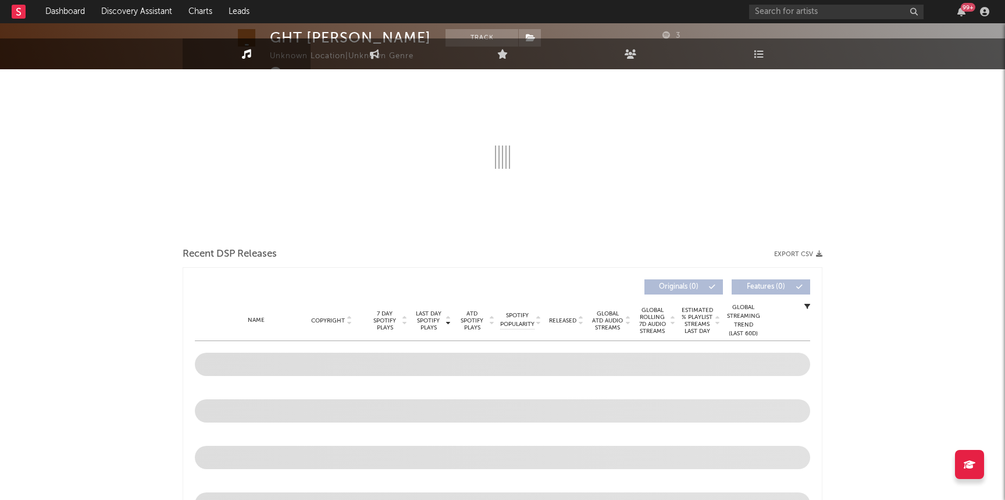
select select "1w"
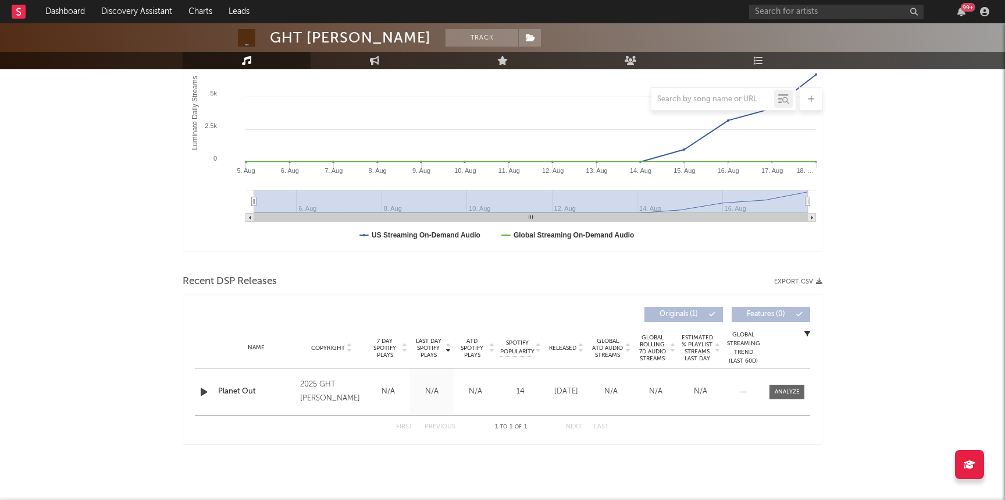
scroll to position [0, 0]
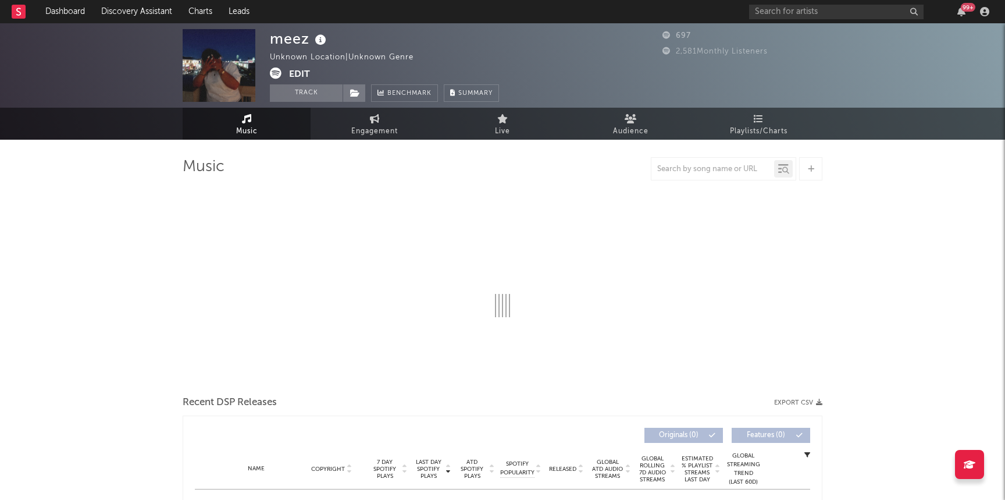
select select "1w"
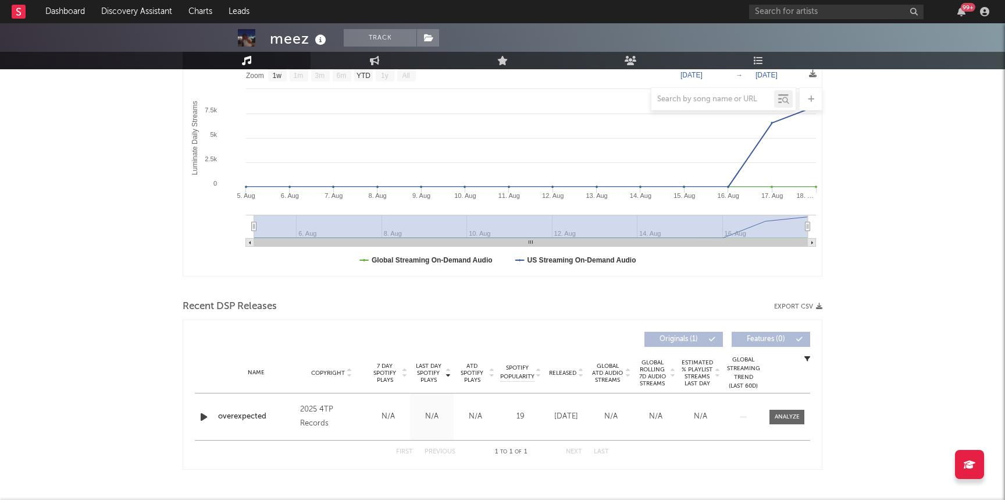
scroll to position [213, 0]
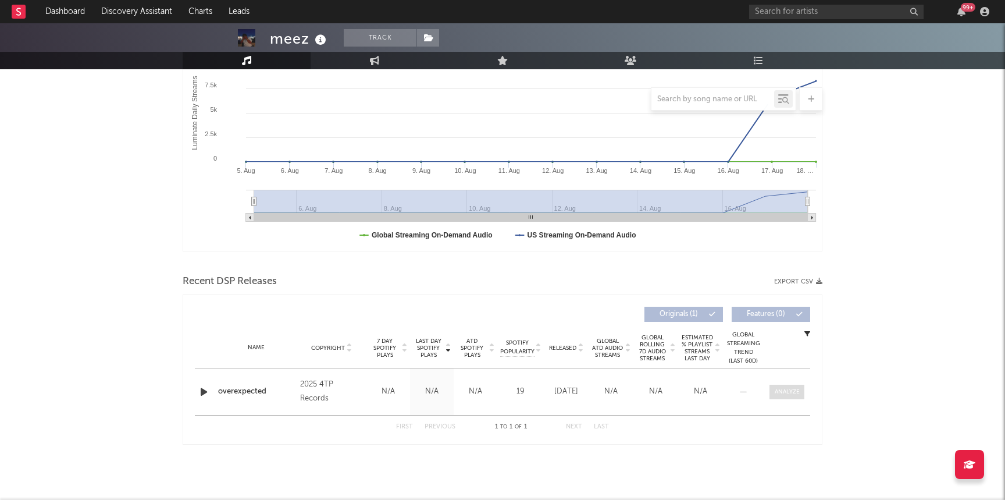
click at [788, 391] on div at bounding box center [787, 391] width 25 height 9
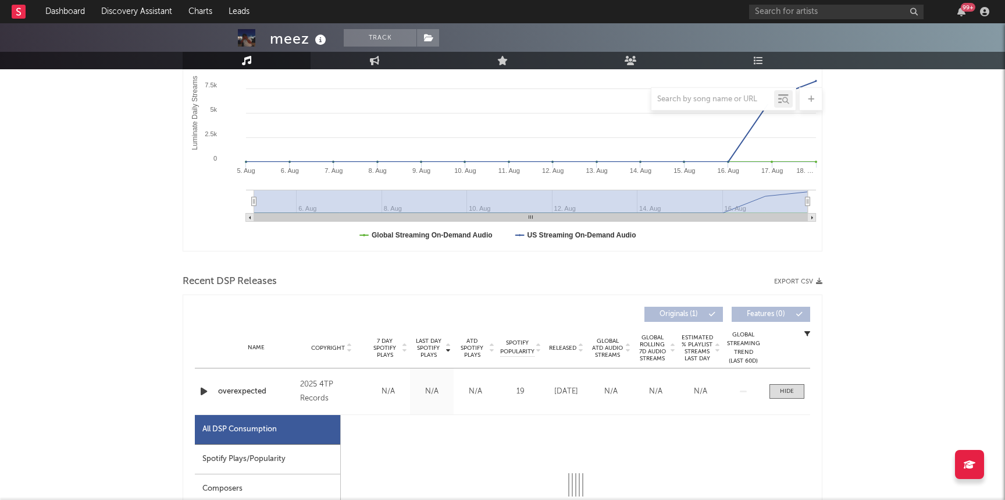
select select "1w"
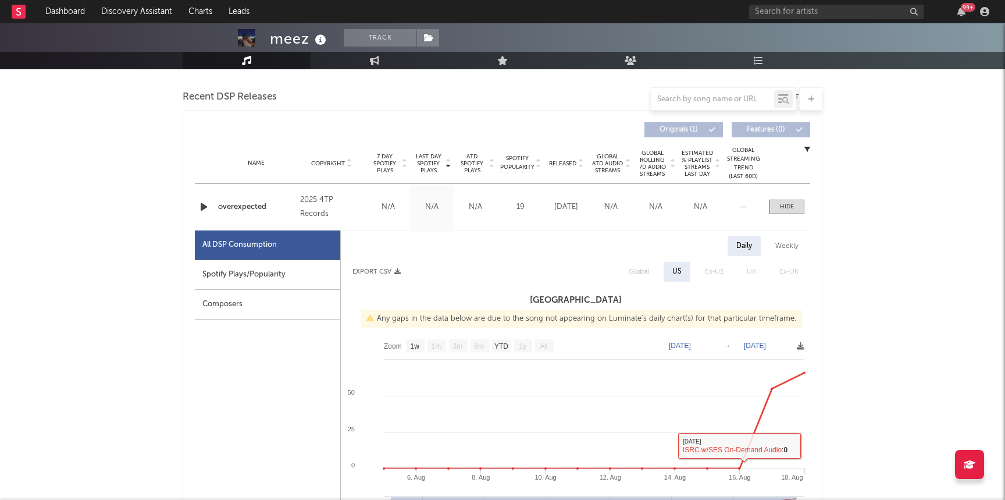
scroll to position [0, 0]
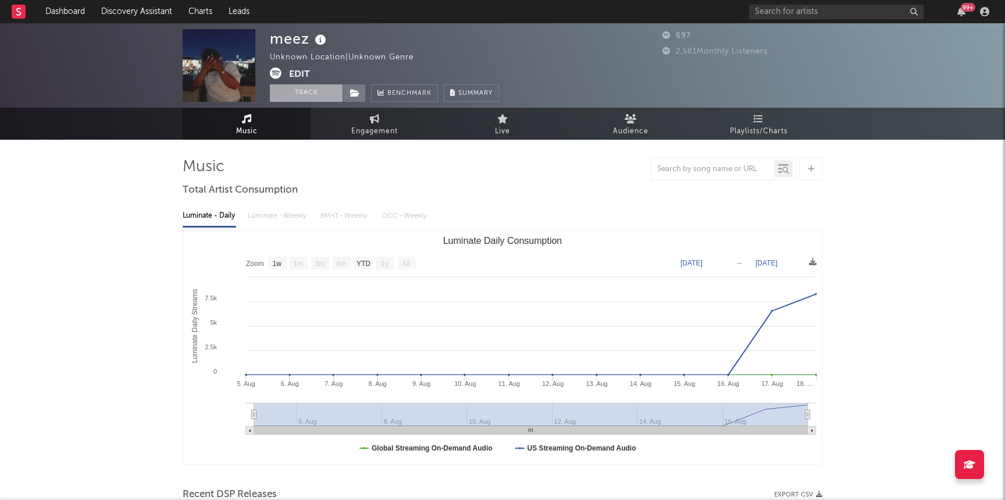
click at [308, 100] on button "Track" at bounding box center [306, 92] width 73 height 17
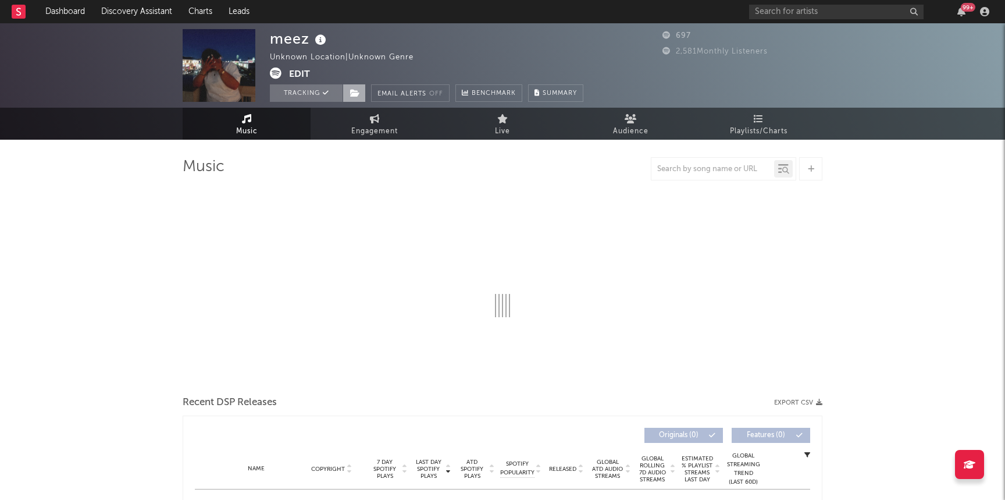
select select "1w"
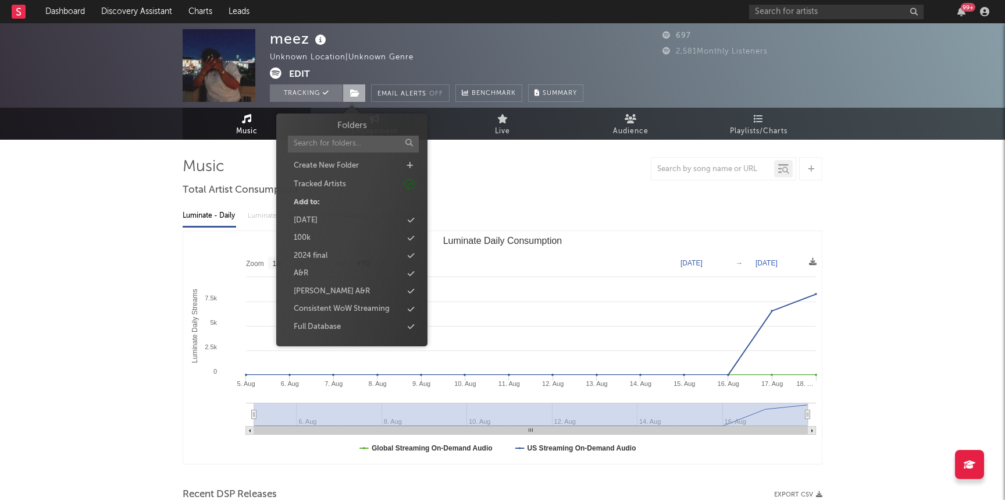
click at [343, 95] on span at bounding box center [354, 92] width 23 height 17
click at [323, 241] on div "new 8/26" at bounding box center [310, 242] width 33 height 12
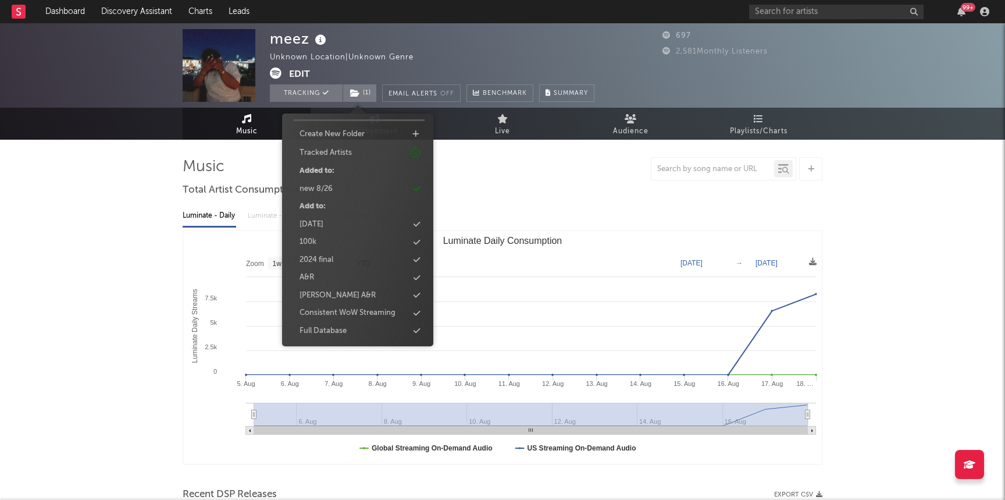
scroll to position [0, 0]
click at [331, 144] on input "text" at bounding box center [359, 143] width 131 height 17
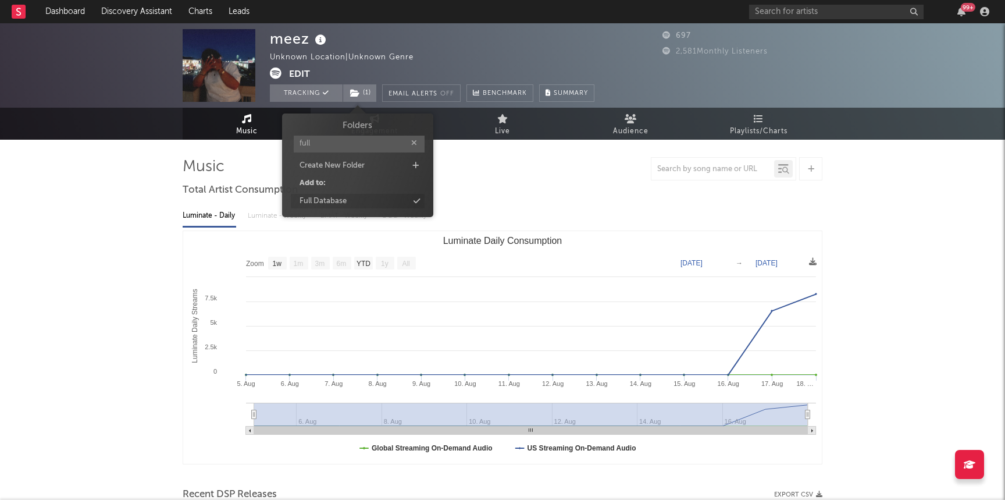
type input "full"
click at [383, 202] on div "Full Database" at bounding box center [358, 201] width 134 height 15
click at [179, 244] on div "meez Unknown Location | Unknown Genre Edit Tracking ( 2 ) Email Alerts Off Benc…" at bounding box center [502, 367] width 1005 height 689
